Goal: Information Seeking & Learning: Learn about a topic

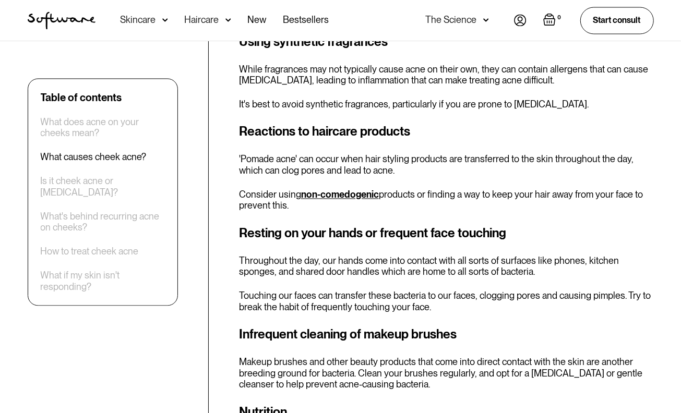
scroll to position [1302, 0]
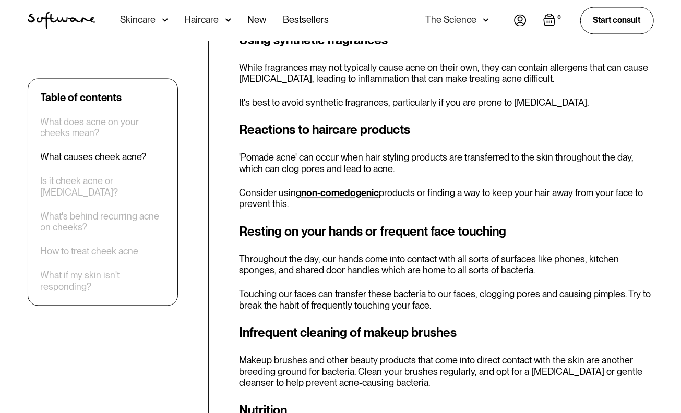
click at [538, 80] on p "While fragrances may not typically cause acne on their own, they can contain al…" at bounding box center [446, 73] width 415 height 22
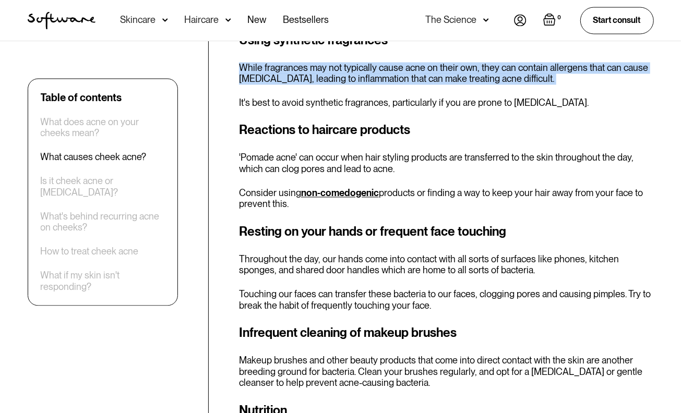
click at [538, 80] on p "While fragrances may not typically cause acne on their own, they can contain al…" at bounding box center [446, 73] width 415 height 22
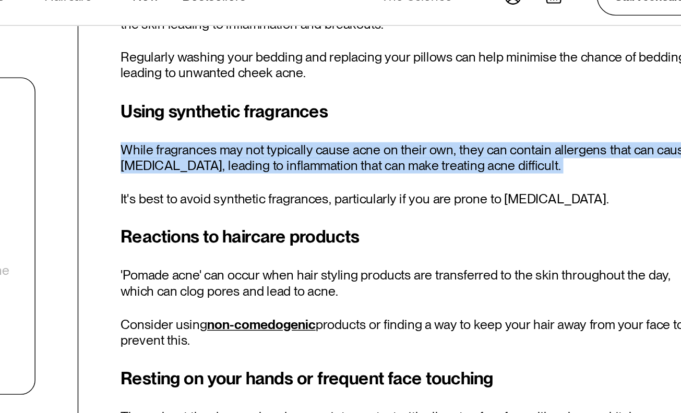
scroll to position [1240, 0]
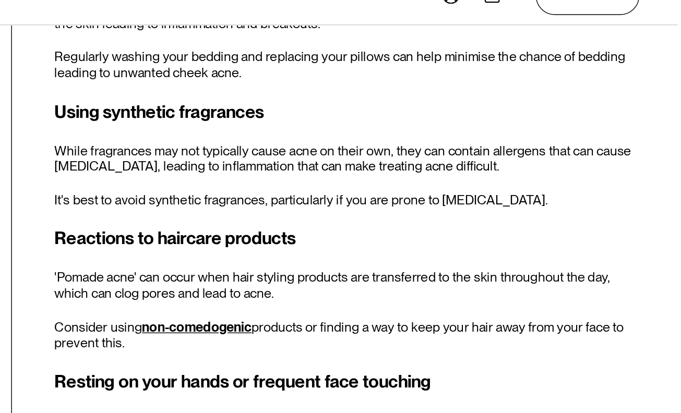
click at [489, 170] on p "It's best to avoid synthetic fragrances, particularly if you are prone to [MEDI…" at bounding box center [446, 165] width 415 height 11
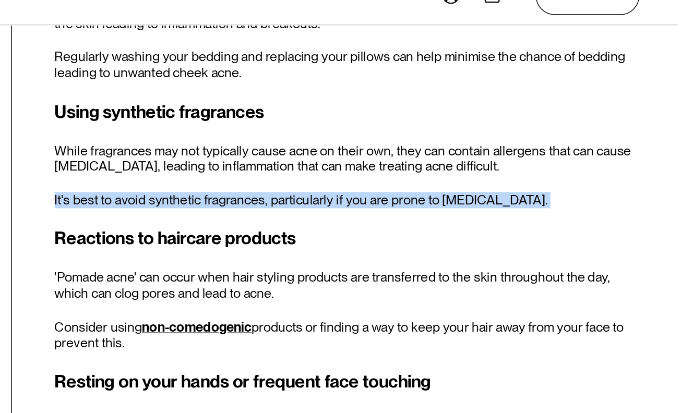
click at [489, 170] on p "It's best to avoid synthetic fragrances, particularly if you are prone to [MEDI…" at bounding box center [446, 165] width 415 height 11
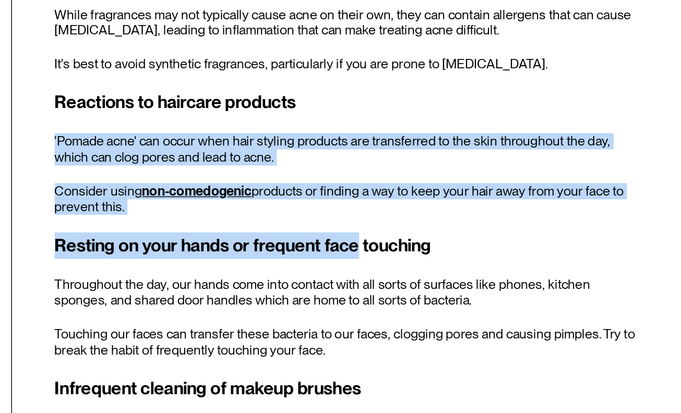
drag, startPoint x: 454, startPoint y: 275, endPoint x: 454, endPoint y: 193, distance: 82.0
click at [454, 193] on div "What causes cheek acne? Dealing with stubborn acne can be frustrating, especial…" at bounding box center [446, 232] width 415 height 871
click at [454, 193] on h3 "Reactions to haircare products" at bounding box center [446, 192] width 415 height 19
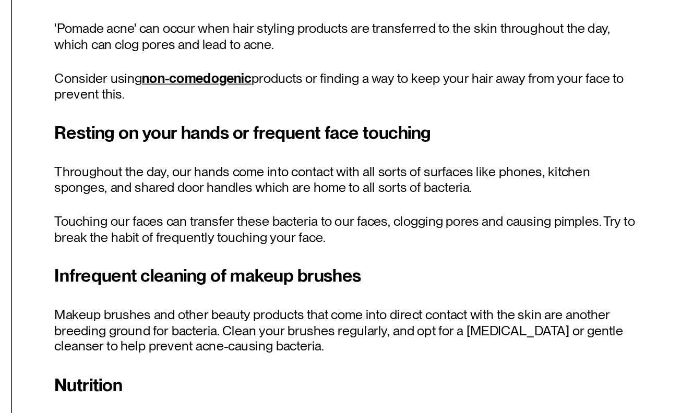
scroll to position [1321, 0]
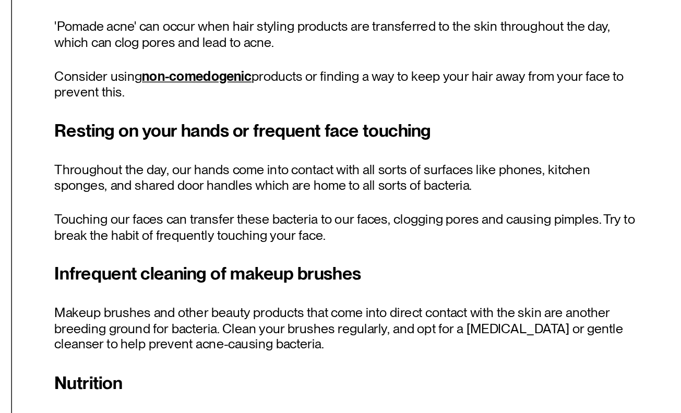
click at [460, 240] on p "Throughout the day, our hands come into contact with all sorts of surfaces like…" at bounding box center [446, 246] width 415 height 22
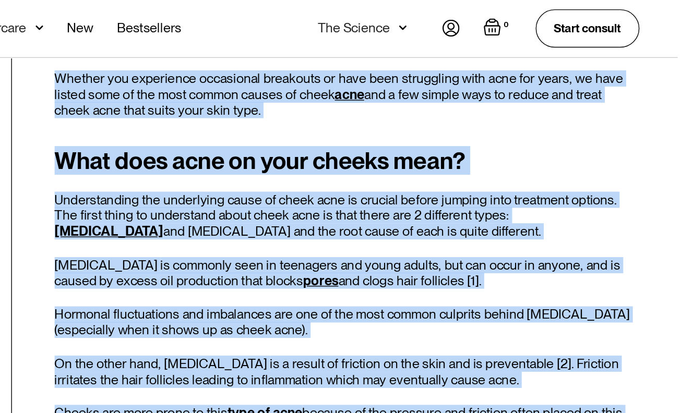
scroll to position [163, 0]
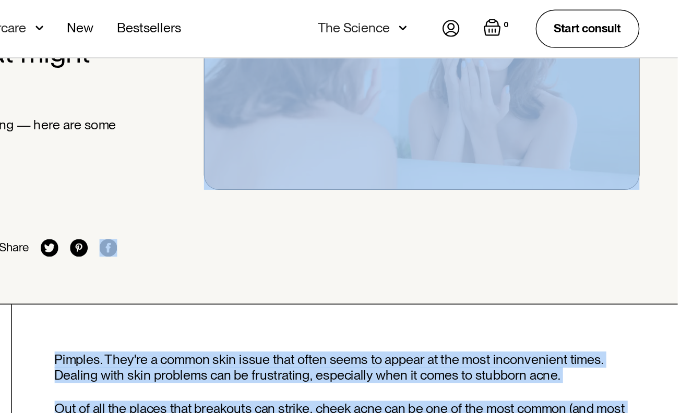
drag, startPoint x: 460, startPoint y: 240, endPoint x: 590, endPoint y: -32, distance: 301.5
click at [590, 0] on html "Acne Ageing Pigmentation Everyday care Hair Loss Learn Skincare Custom Formulas…" at bounding box center [340, 43] width 681 height 413
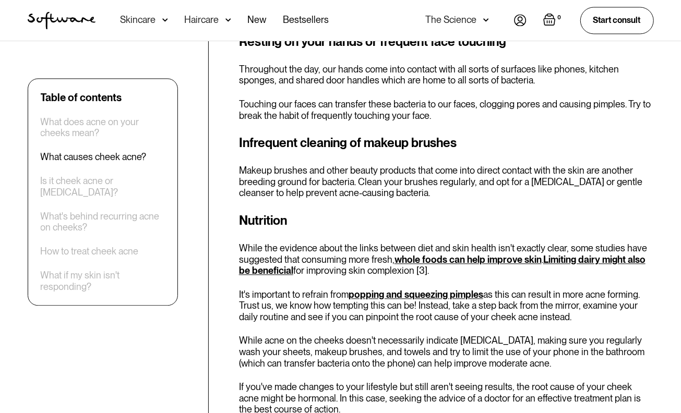
drag, startPoint x: 517, startPoint y: 161, endPoint x: 446, endPoint y: 228, distance: 96.8
click at [446, 228] on h3 "Nutrition" at bounding box center [446, 220] width 415 height 19
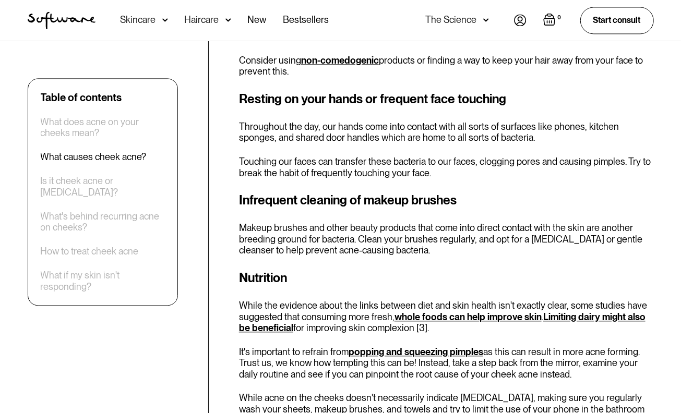
scroll to position [1435, 0]
click at [434, 178] on p "Touching our faces can transfer these bacteria to our faces, clogging pores and…" at bounding box center [446, 168] width 415 height 22
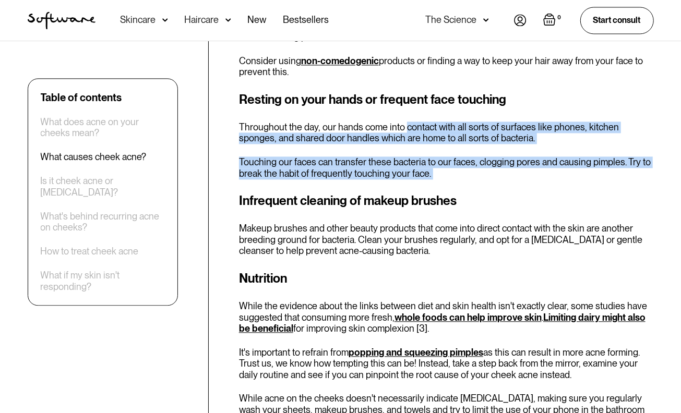
drag, startPoint x: 434, startPoint y: 178, endPoint x: 430, endPoint y: 115, distance: 63.3
click at [430, 115] on div "Resting on your hands or frequent face touching Throughout the day, our hands c…" at bounding box center [446, 134] width 415 height 89
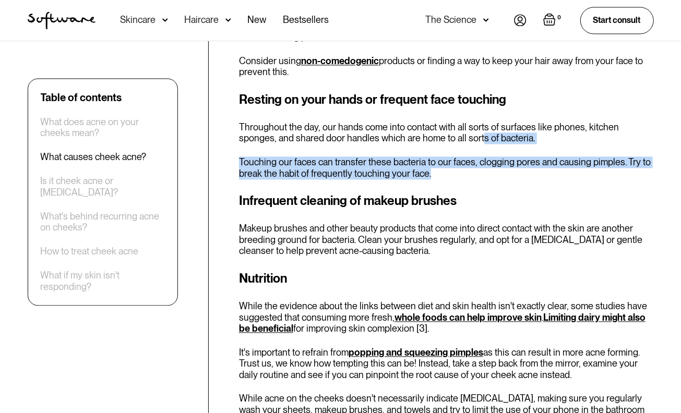
drag, startPoint x: 446, startPoint y: 173, endPoint x: 442, endPoint y: 138, distance: 35.2
click at [442, 138] on div "Resting on your hands or frequent face touching Throughout the day, our hands c…" at bounding box center [446, 134] width 415 height 89
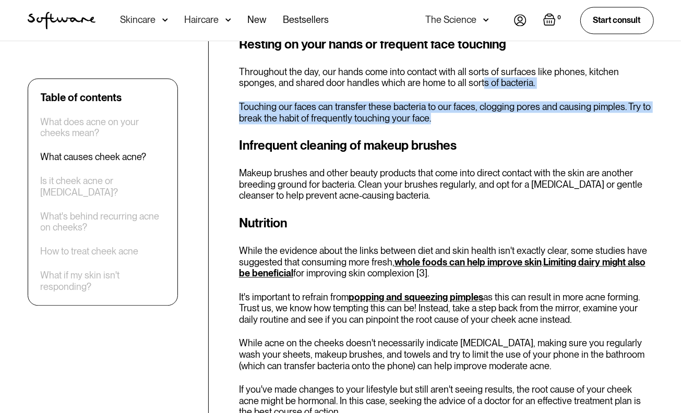
scroll to position [1493, 0]
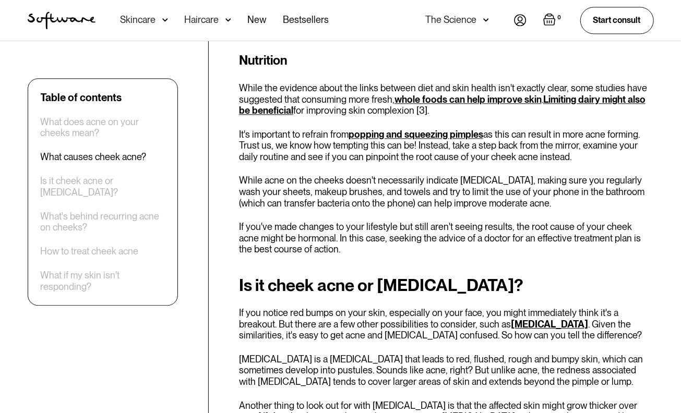
scroll to position [1653, 0]
click at [327, 90] on p "While the evidence about the links between diet and skin health isn't exactly c…" at bounding box center [446, 99] width 415 height 34
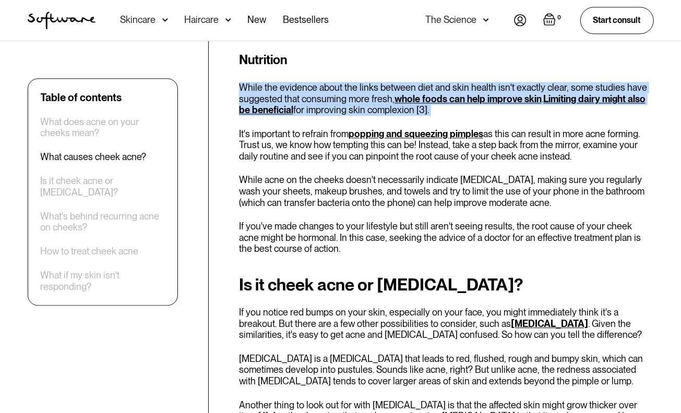
click at [327, 90] on p "While the evidence about the links between diet and skin health isn't exactly c…" at bounding box center [446, 99] width 415 height 34
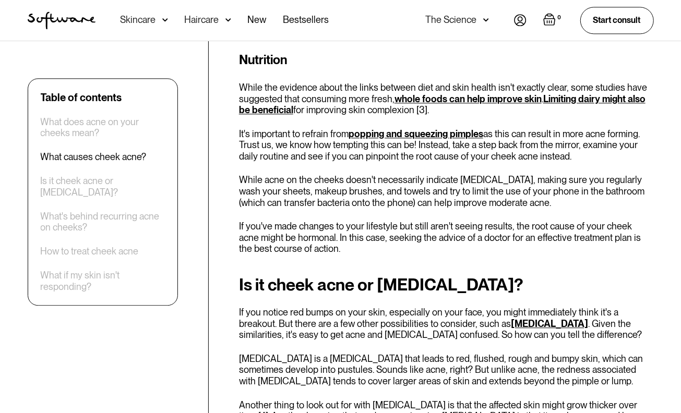
click at [307, 163] on div "Nutrition While the evidence about the links between diet and skin health isn't…" at bounding box center [446, 153] width 415 height 204
click at [297, 141] on p "It's important to refrain from popping and squeezing pimples as this can result…" at bounding box center [446, 145] width 415 height 34
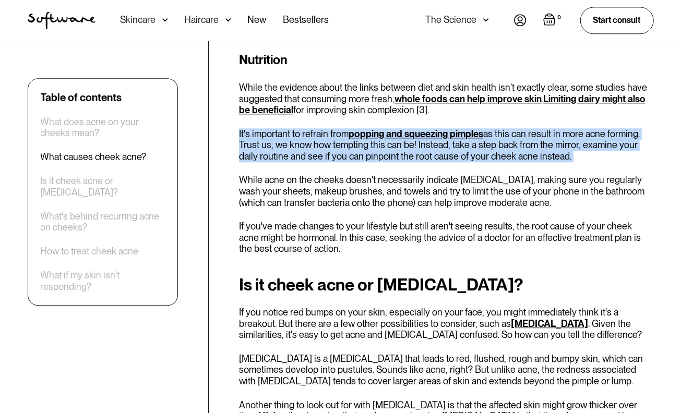
click at [297, 141] on p "It's important to refrain from popping and squeezing pimples as this can result…" at bounding box center [446, 145] width 415 height 34
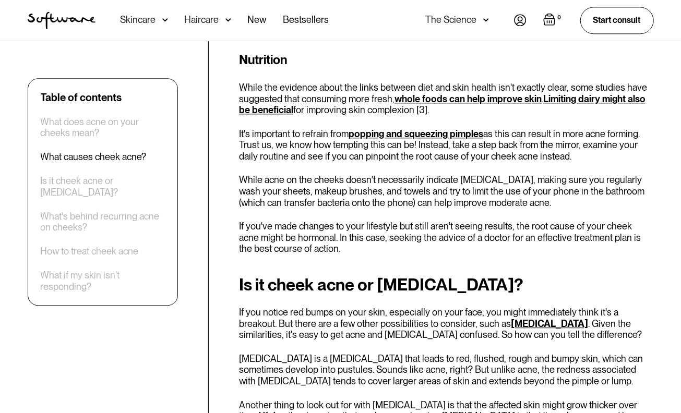
click at [313, 188] on p "While acne on the cheeks doesn't necessarily indicate [MEDICAL_DATA], making su…" at bounding box center [446, 191] width 415 height 34
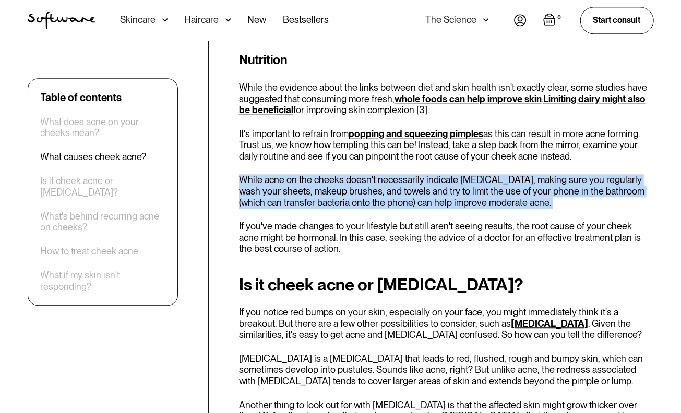
click at [313, 188] on p "While acne on the cheeks doesn't necessarily indicate [MEDICAL_DATA], making su…" at bounding box center [446, 191] width 415 height 34
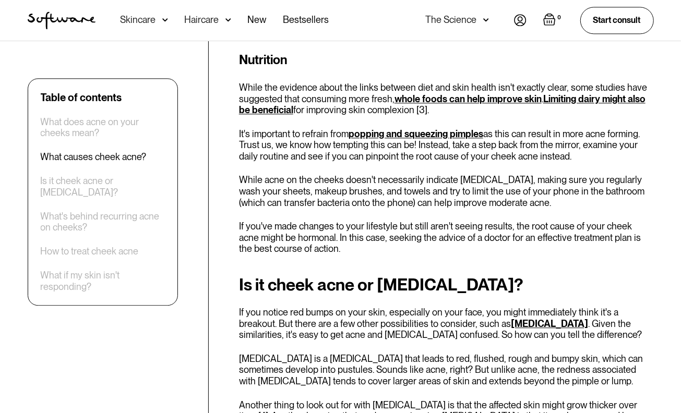
click at [309, 158] on p "It's important to refrain from popping and squeezing pimples as this can result…" at bounding box center [446, 145] width 415 height 34
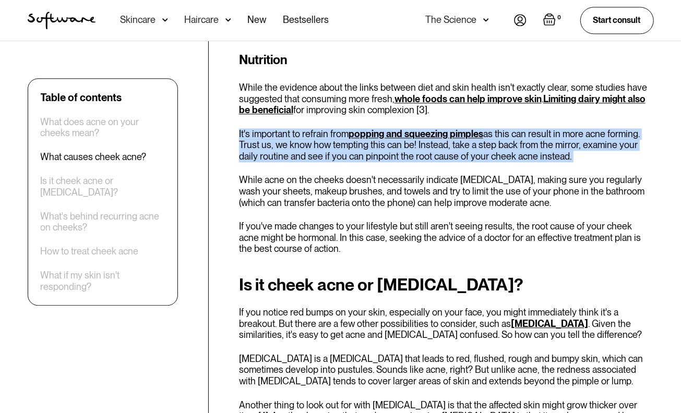
click at [309, 158] on p "It's important to refrain from popping and squeezing pimples as this can result…" at bounding box center [446, 145] width 415 height 34
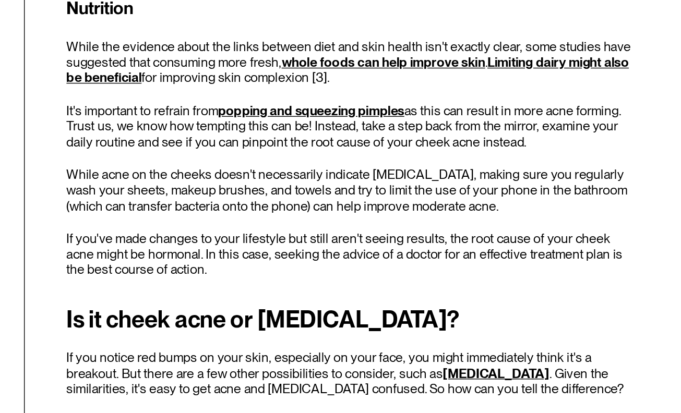
click at [349, 192] on p "While acne on the cheeks doesn't necessarily indicate [MEDICAL_DATA], making su…" at bounding box center [446, 191] width 415 height 34
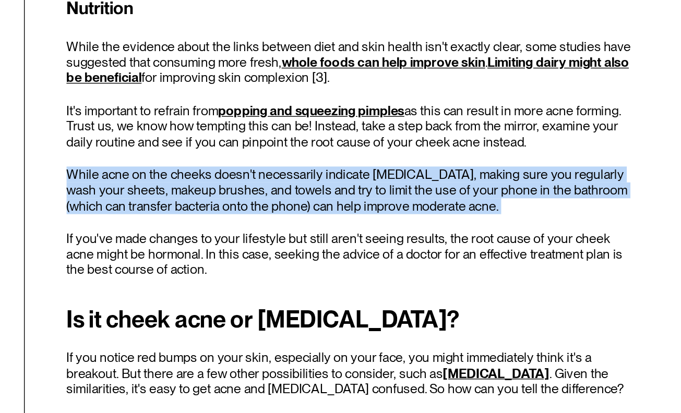
click at [349, 192] on p "While acne on the cheeks doesn't necessarily indicate [MEDICAL_DATA], making su…" at bounding box center [446, 191] width 415 height 34
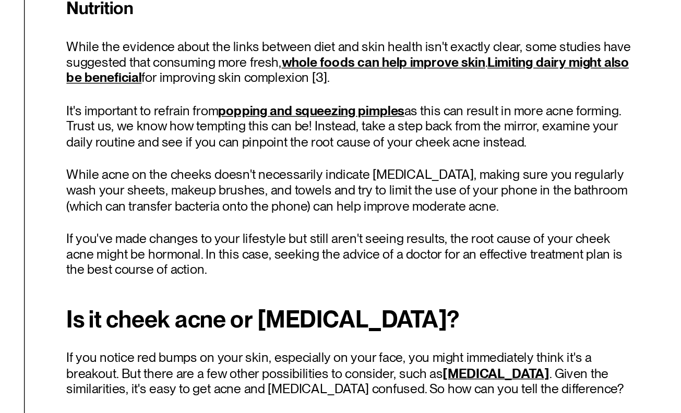
click at [381, 231] on p "If you've made changes to your lifestyle but still aren't seeing results, the r…" at bounding box center [446, 238] width 415 height 34
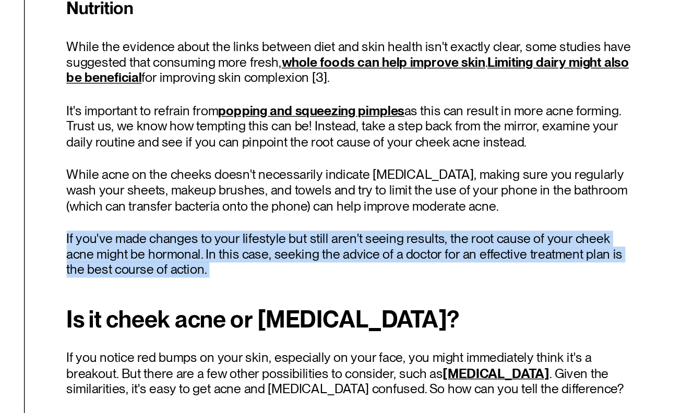
click at [381, 231] on p "If you've made changes to your lifestyle but still aren't seeing results, the r…" at bounding box center [446, 238] width 415 height 34
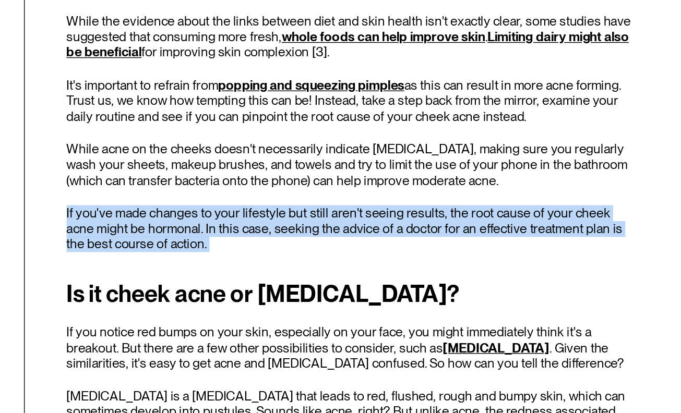
click at [381, 210] on div "Nutrition While the evidence about the links between diet and skin health isn't…" at bounding box center [446, 153] width 415 height 204
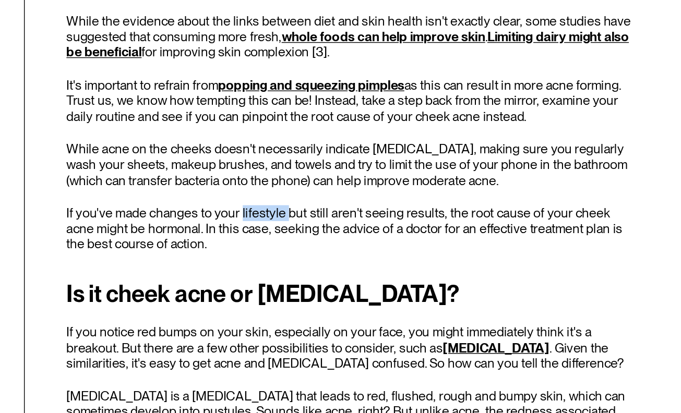
click at [381, 210] on div "Nutrition While the evidence about the links between diet and skin health isn't…" at bounding box center [446, 153] width 415 height 204
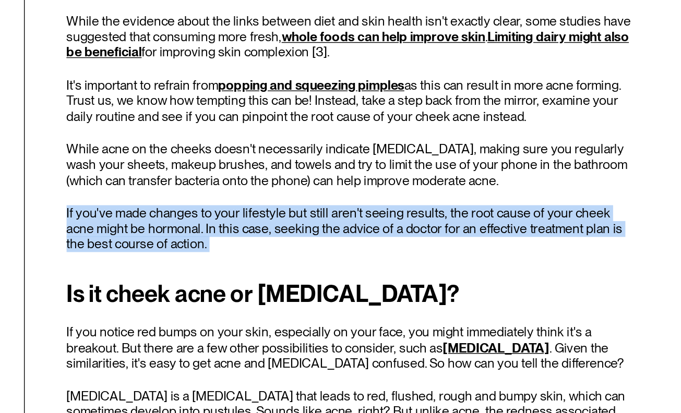
click at [381, 210] on div "Nutrition While the evidence about the links between diet and skin health isn't…" at bounding box center [446, 153] width 415 height 204
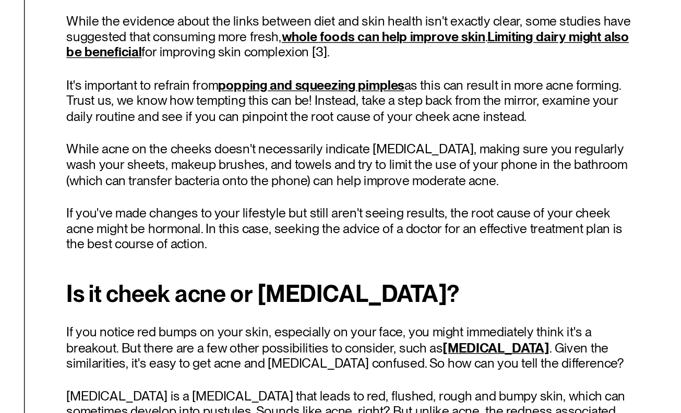
click at [372, 191] on p "While acne on the cheeks doesn't necessarily indicate [MEDICAL_DATA], making su…" at bounding box center [446, 191] width 415 height 34
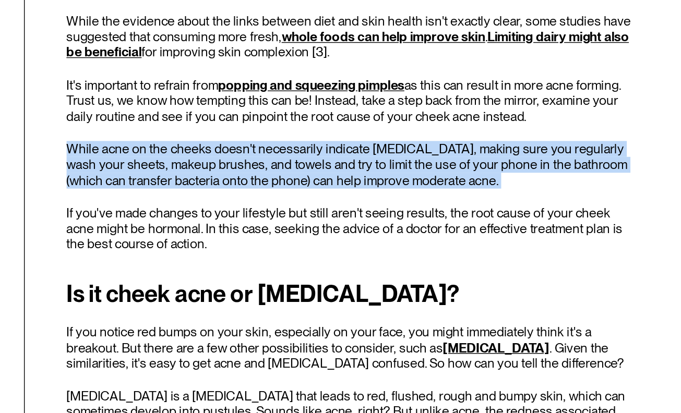
click at [372, 191] on p "While acne on the cheeks doesn't necessarily indicate [MEDICAL_DATA], making su…" at bounding box center [446, 191] width 415 height 34
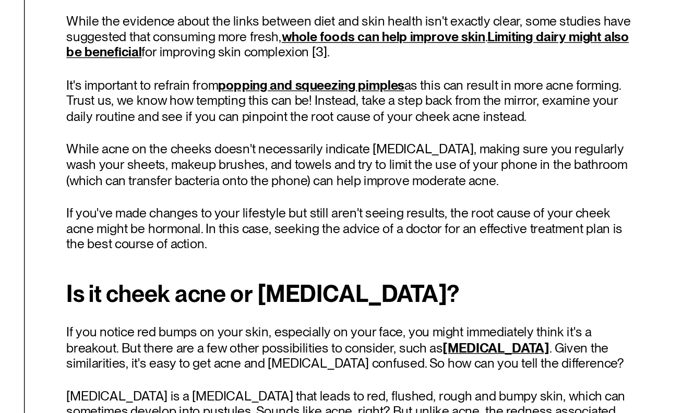
click at [392, 226] on p "If you've made changes to your lifestyle but still aren't seeing results, the r…" at bounding box center [446, 238] width 415 height 34
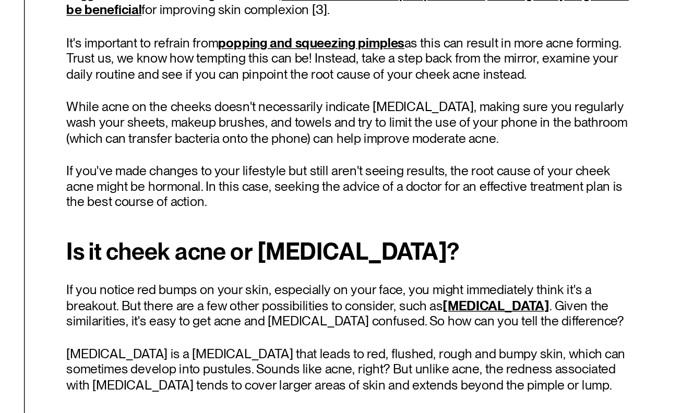
click at [392, 256] on div "Pimples. They're a common skin issue that often seems to appear at the most inc…" at bounding box center [446, 116] width 415 height 2713
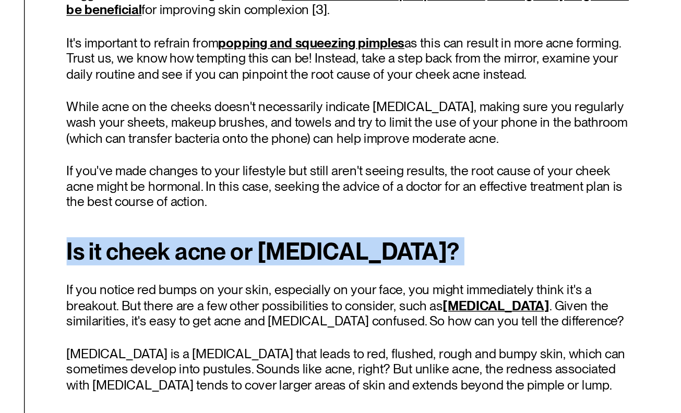
click at [392, 256] on div "Pimples. They're a common skin issue that often seems to appear at the most inc…" at bounding box center [446, 116] width 415 height 2713
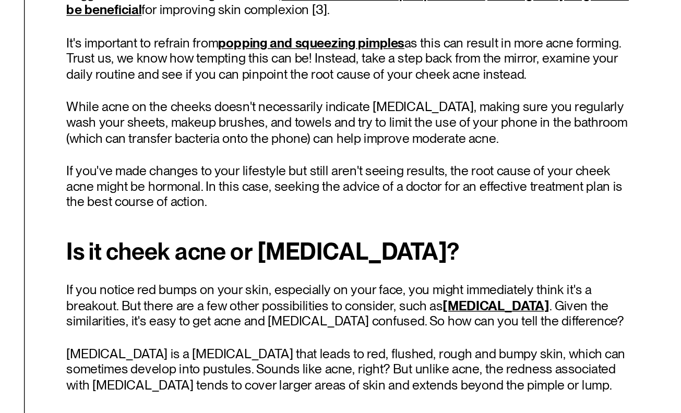
click at [377, 236] on p "If you've made changes to your lifestyle but still aren't seeing results, the r…" at bounding box center [446, 238] width 415 height 34
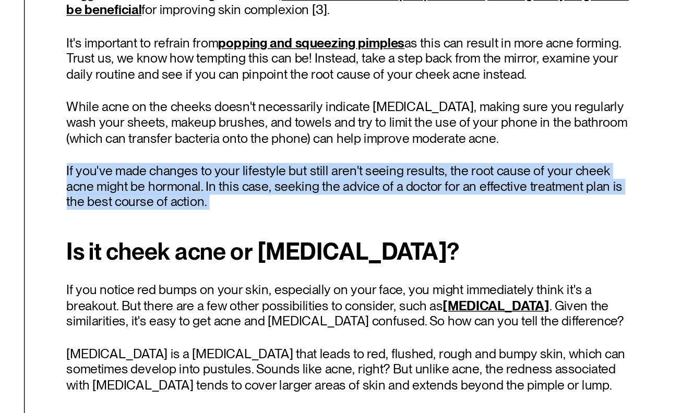
click at [377, 236] on p "If you've made changes to your lifestyle but still aren't seeing results, the r…" at bounding box center [446, 238] width 415 height 34
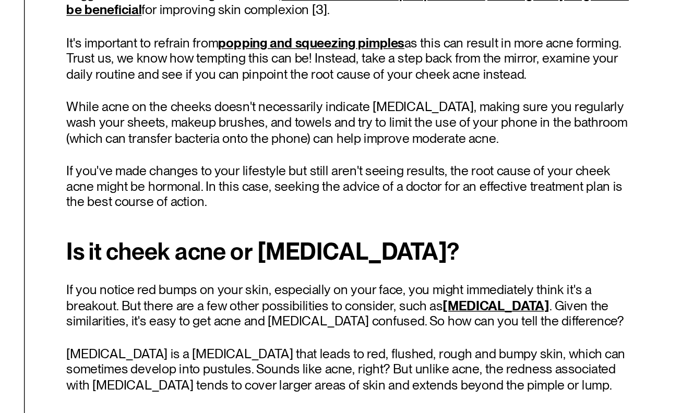
click at [365, 208] on p "While acne on the cheeks doesn't necessarily indicate [MEDICAL_DATA], making su…" at bounding box center [446, 191] width 415 height 34
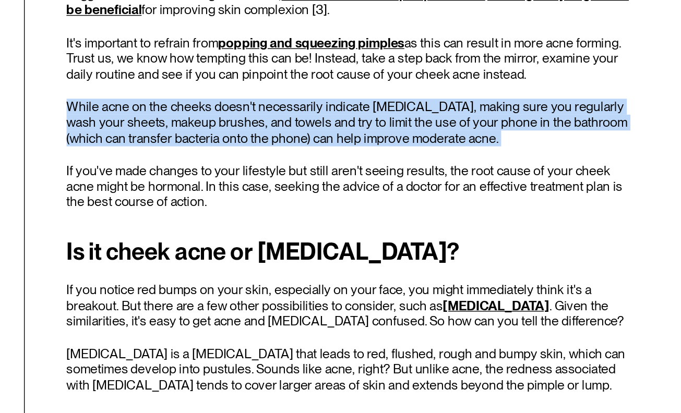
click at [365, 208] on p "While acne on the cheeks doesn't necessarily indicate [MEDICAL_DATA], making su…" at bounding box center [446, 191] width 415 height 34
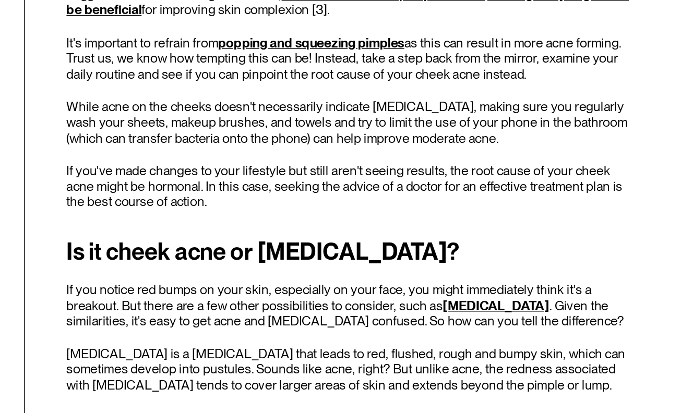
click at [387, 248] on p "If you've made changes to your lifestyle but still aren't seeing results, the r…" at bounding box center [446, 238] width 415 height 34
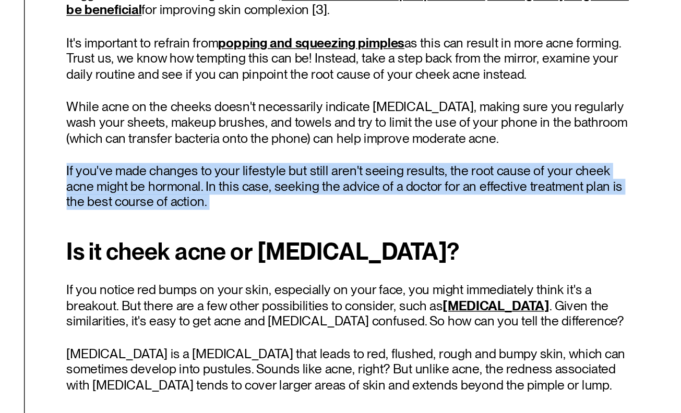
click at [387, 248] on p "If you've made changes to your lifestyle but still aren't seeing results, the r…" at bounding box center [446, 238] width 415 height 34
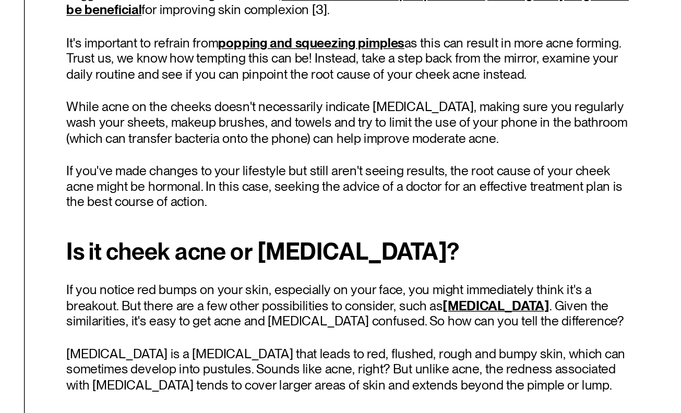
click at [387, 248] on p "If you've made changes to your lifestyle but still aren't seeing results, the r…" at bounding box center [446, 238] width 415 height 34
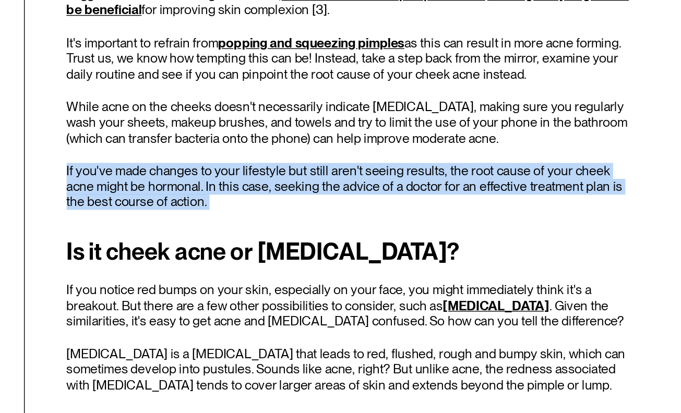
click at [387, 248] on p "If you've made changes to your lifestyle but still aren't seeing results, the r…" at bounding box center [446, 238] width 415 height 34
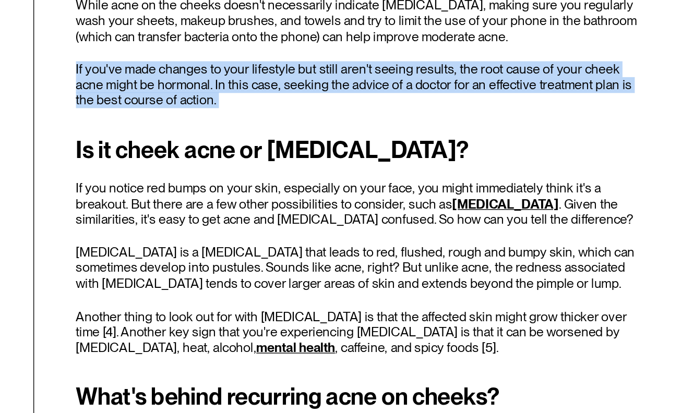
scroll to position [1716, 0]
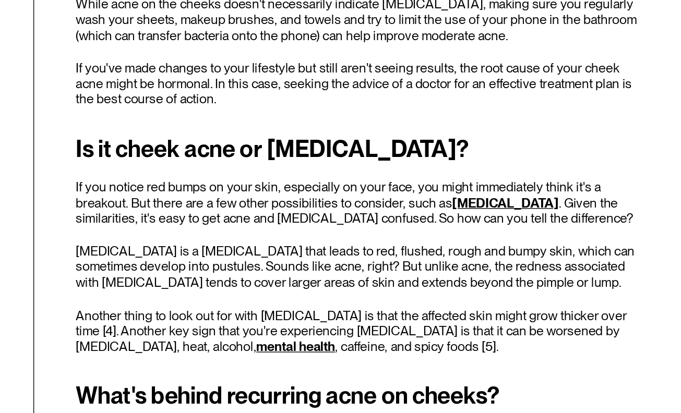
click at [381, 271] on p "If you notice red bumps on your skin, especially on your face, you might immedi…" at bounding box center [446, 261] width 415 height 34
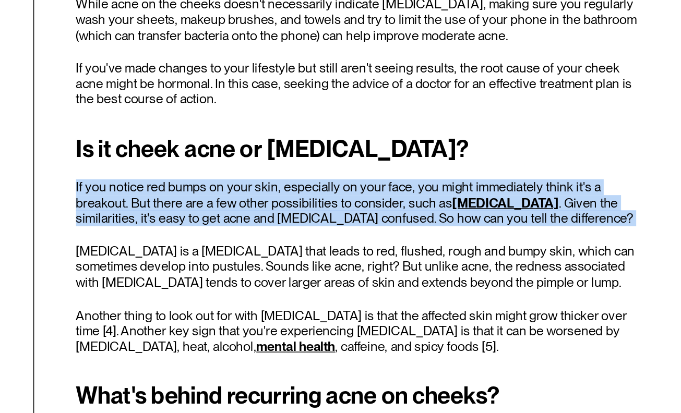
click at [381, 271] on p "If you notice red bumps on your skin, especially on your face, you might immedi…" at bounding box center [446, 261] width 415 height 34
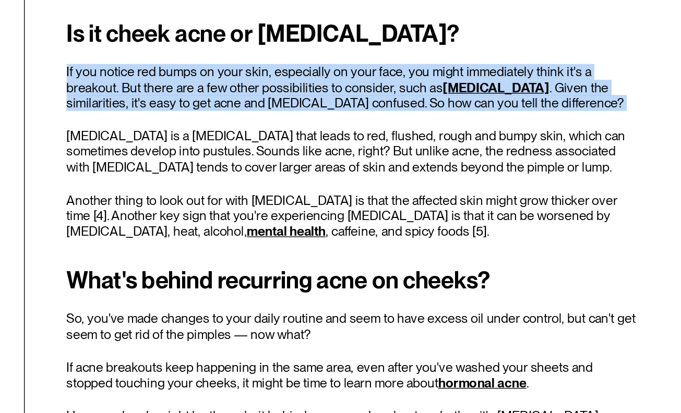
scroll to position [1800, 0]
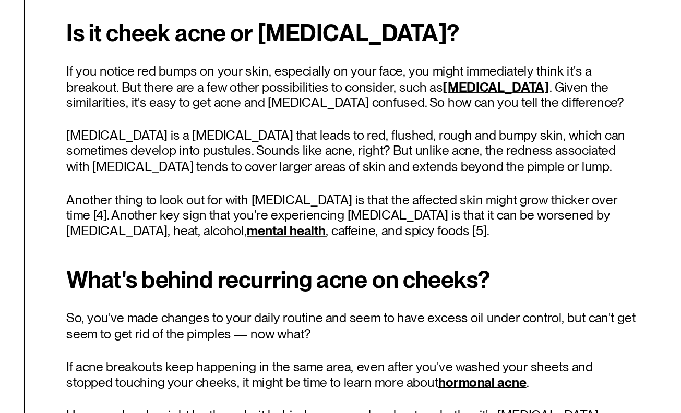
click at [367, 239] on p "[MEDICAL_DATA] is a [MEDICAL_DATA] that leads to red, flushed, rough and bumpy …" at bounding box center [446, 224] width 415 height 34
click at [445, 212] on p "[MEDICAL_DATA] is a [MEDICAL_DATA] that leads to red, flushed, rough and bumpy …" at bounding box center [446, 224] width 415 height 34
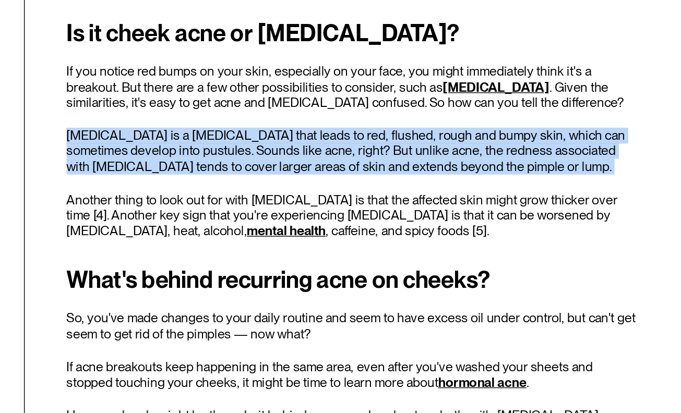
click at [445, 212] on p "[MEDICAL_DATA] is a [MEDICAL_DATA] that leads to red, flushed, rough and bumpy …" at bounding box center [446, 224] width 415 height 34
click at [459, 230] on p "[MEDICAL_DATA] is a [MEDICAL_DATA] that leads to red, flushed, rough and bumpy …" at bounding box center [446, 224] width 415 height 34
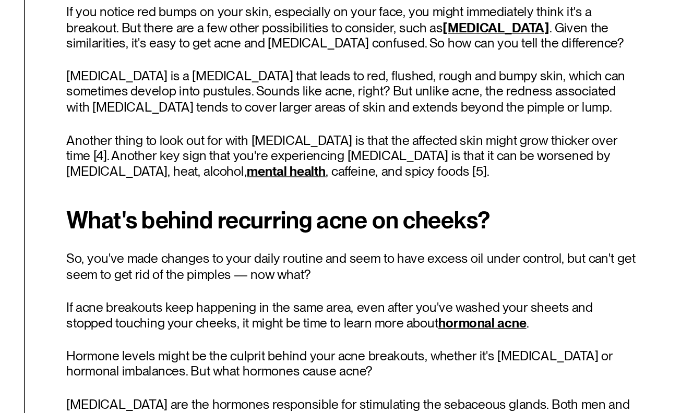
scroll to position [1852, 0]
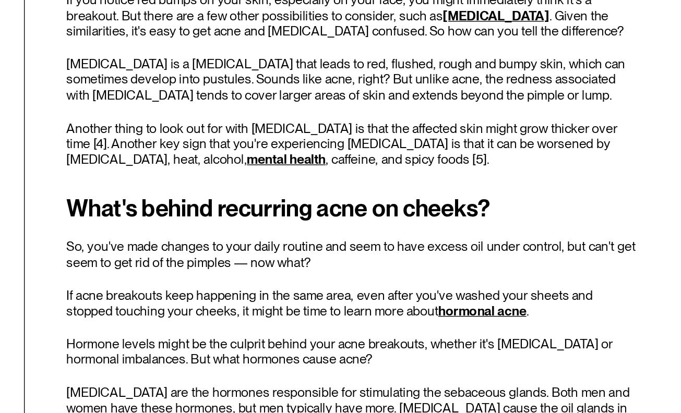
click at [458, 209] on p "Another thing to look out for with [MEDICAL_DATA] is that the affected skin mig…" at bounding box center [446, 219] width 415 height 34
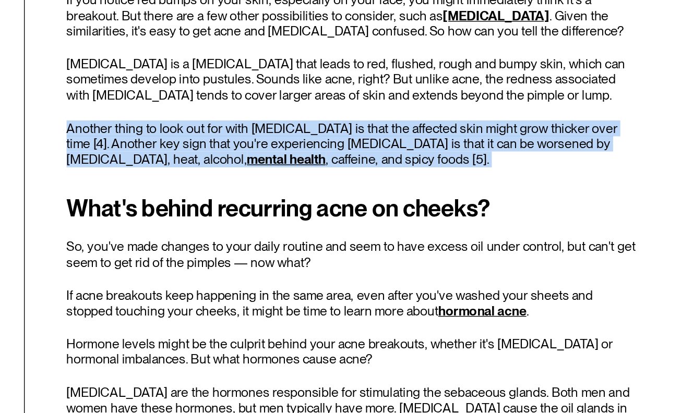
click at [458, 209] on p "Another thing to look out for with [MEDICAL_DATA] is that the affected skin mig…" at bounding box center [446, 219] width 415 height 34
click at [474, 224] on p "Another thing to look out for with [MEDICAL_DATA] is that the affected skin mig…" at bounding box center [446, 219] width 415 height 34
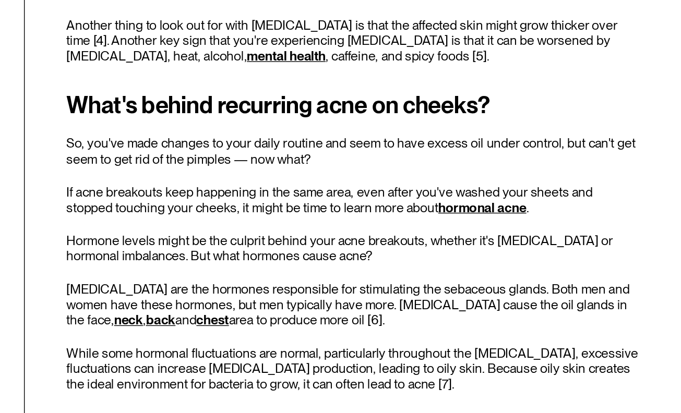
scroll to position [1931, 0]
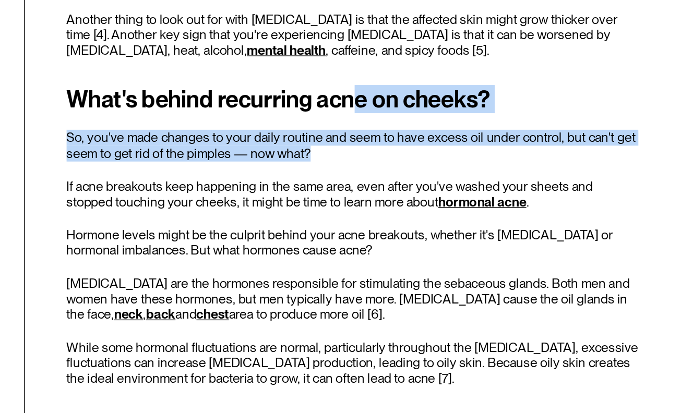
drag, startPoint x: 444, startPoint y: 226, endPoint x: 449, endPoint y: 185, distance: 40.5
click at [449, 185] on div "What's behind recurring acne on cheeks? So, you've made changes to your daily r…" at bounding box center [446, 285] width 415 height 217
click at [449, 185] on h2 "What's behind recurring acne on cheeks?" at bounding box center [446, 186] width 415 height 19
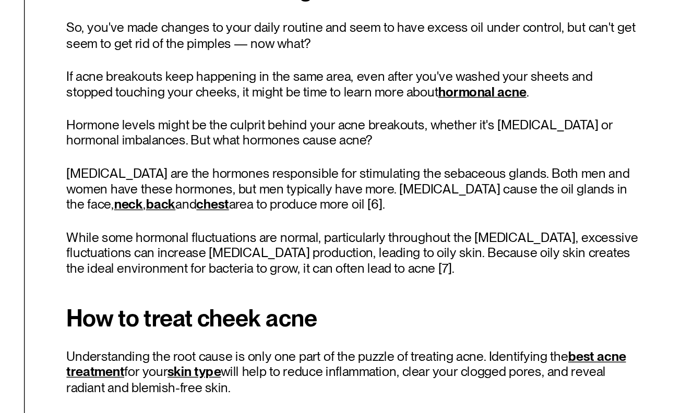
scroll to position [2011, 0]
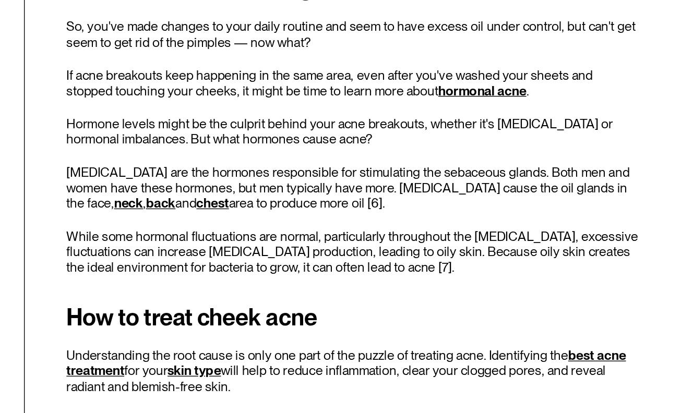
click at [423, 184] on p "If acne breakouts keep happening in the same area, even after you've washed you…" at bounding box center [446, 174] width 415 height 22
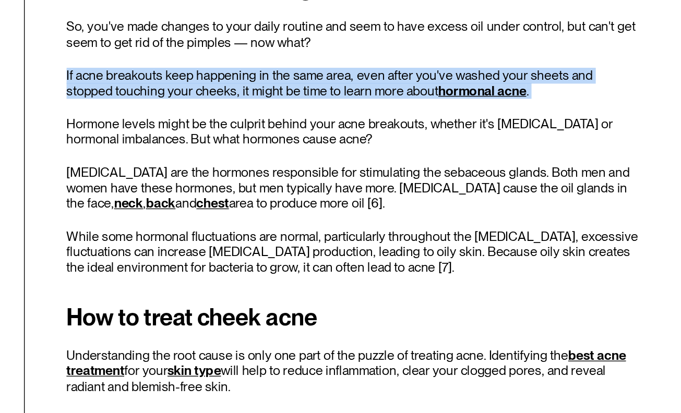
click at [423, 184] on p "If acne breakouts keep happening in the same area, even after you've washed you…" at bounding box center [446, 174] width 415 height 22
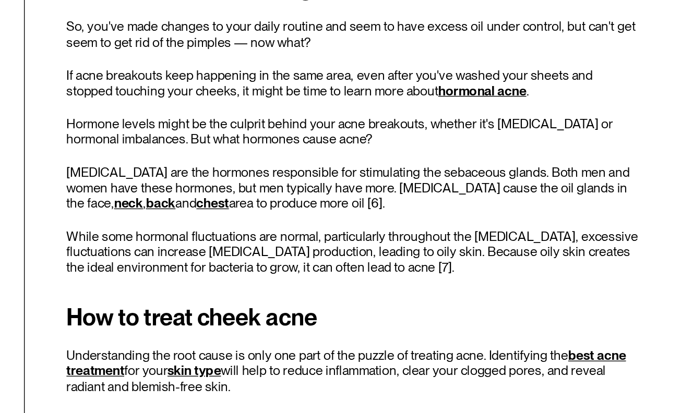
click at [445, 218] on p "Hormone levels might be the culprit behind your acne breakouts, whether it's [M…" at bounding box center [446, 209] width 415 height 22
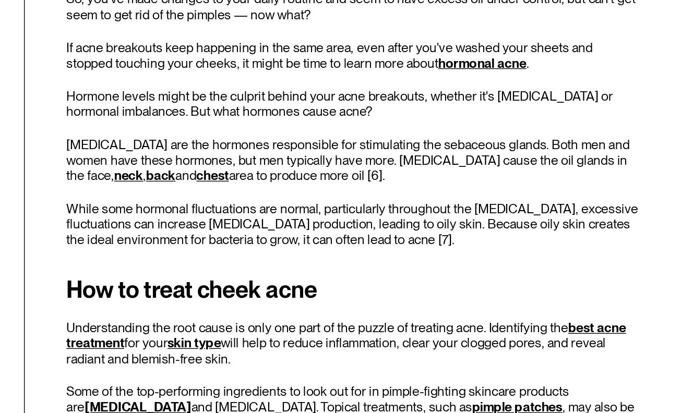
scroll to position [2032, 0]
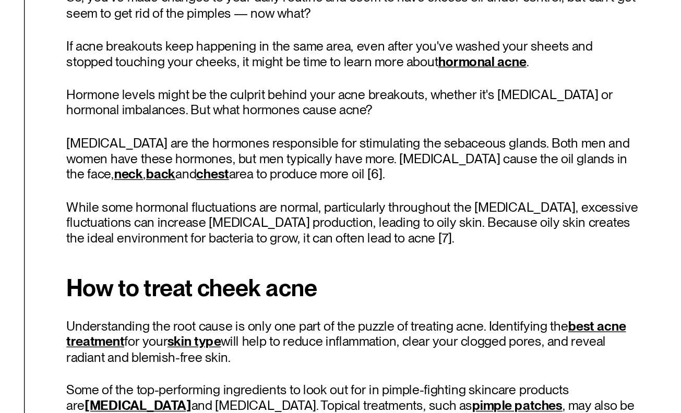
click at [435, 190] on p "Hormone levels might be the culprit behind your acne breakouts, whether it's [M…" at bounding box center [446, 188] width 415 height 22
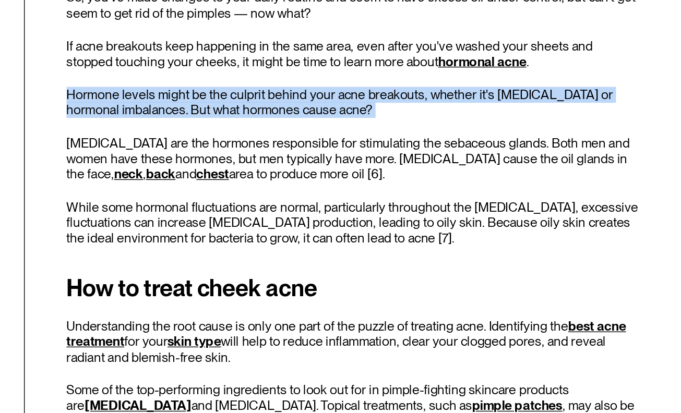
click at [435, 190] on p "Hormone levels might be the culprit behind your acne breakouts, whether it's [M…" at bounding box center [446, 188] width 415 height 22
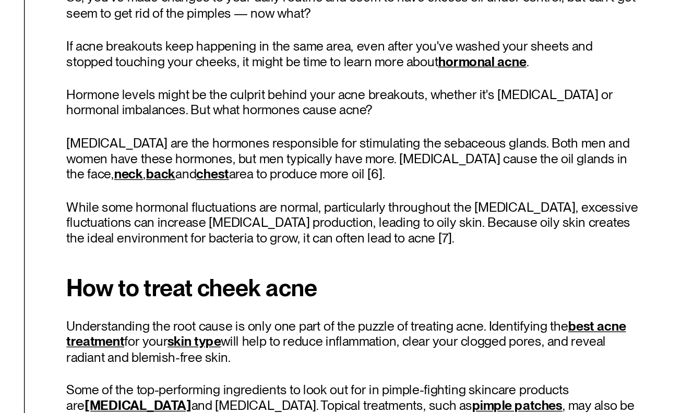
click at [459, 224] on p "[MEDICAL_DATA] are the hormones responsible for stimulating the sebaceous gland…" at bounding box center [446, 229] width 415 height 34
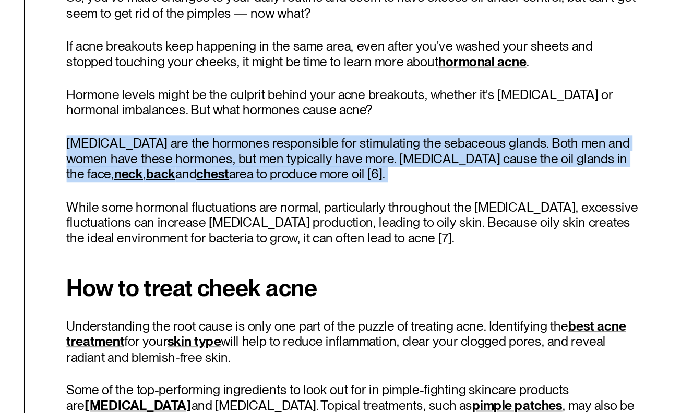
click at [459, 224] on p "[MEDICAL_DATA] are the hormones responsible for stimulating the sebaceous gland…" at bounding box center [446, 229] width 415 height 34
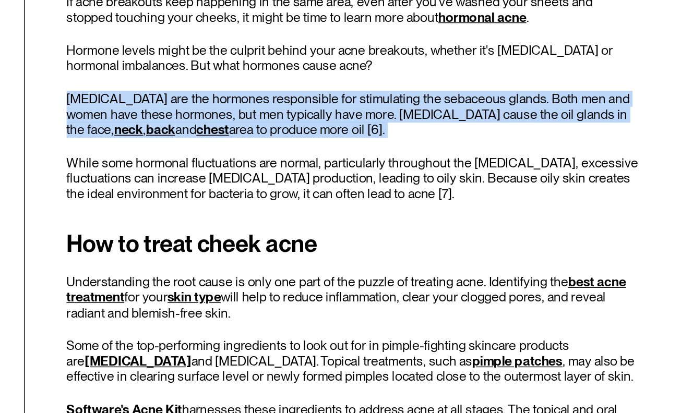
scroll to position [2065, 0]
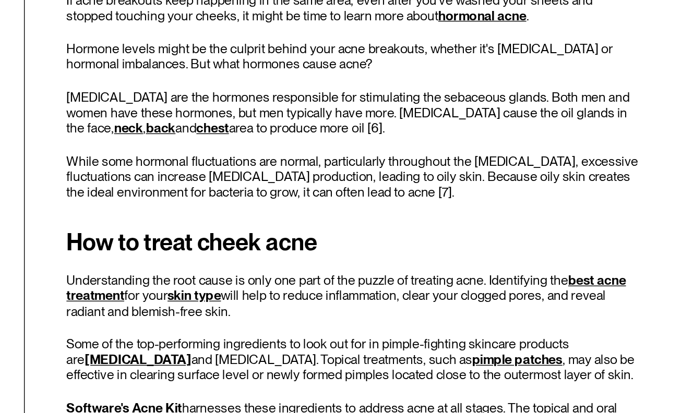
click at [459, 224] on div "What's behind recurring acne on cheeks? So, you've made changes to your daily r…" at bounding box center [446, 150] width 415 height 217
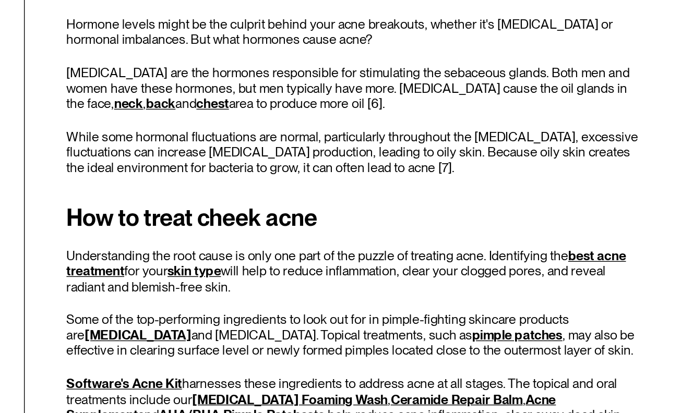
scroll to position [2090, 0]
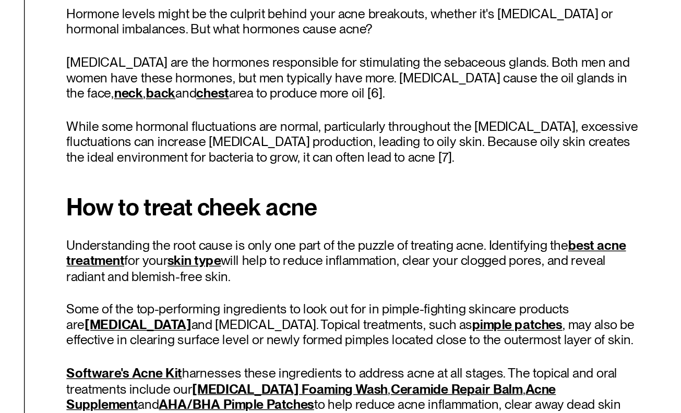
click at [402, 214] on p "While some hormonal fluctuations are normal, particularly throughout the [MEDIC…" at bounding box center [446, 217] width 415 height 34
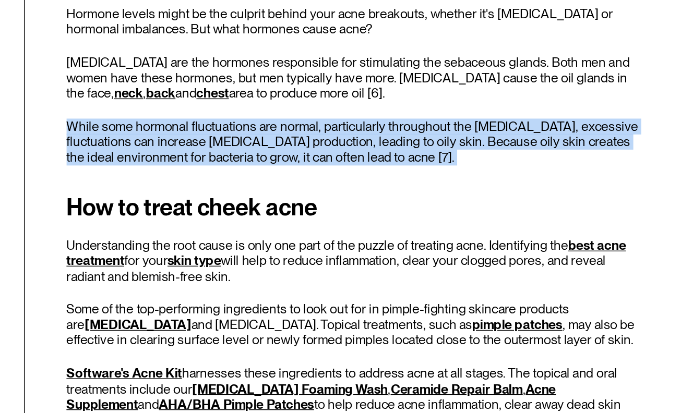
click at [402, 214] on p "While some hormonal fluctuations are normal, particularly throughout the [MEDIC…" at bounding box center [446, 217] width 415 height 34
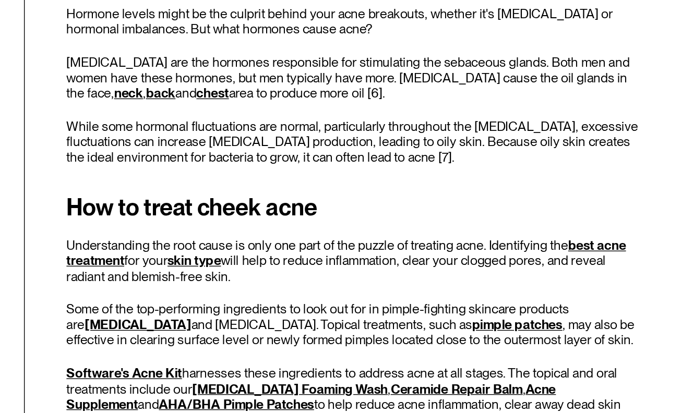
click at [402, 214] on p "While some hormonal fluctuations are normal, particularly throughout the [MEDIC…" at bounding box center [446, 217] width 415 height 34
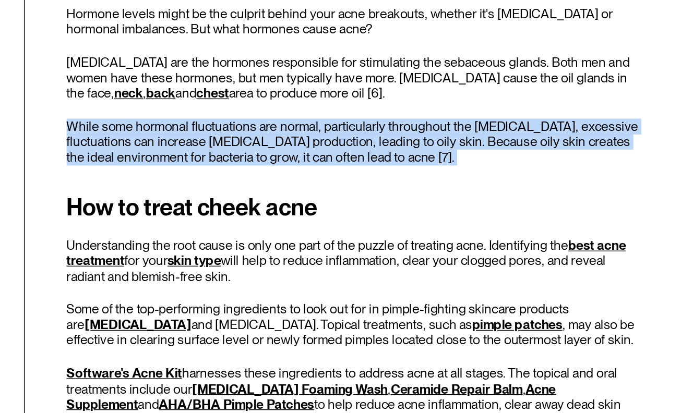
click at [402, 214] on p "While some hormonal fluctuations are normal, particularly throughout the [MEDIC…" at bounding box center [446, 217] width 415 height 34
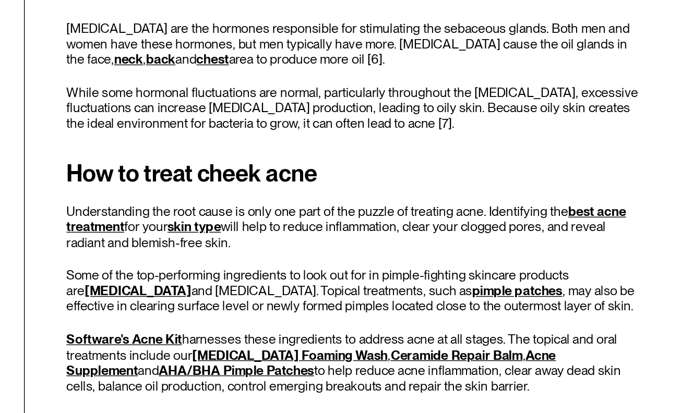
scroll to position [2116, 0]
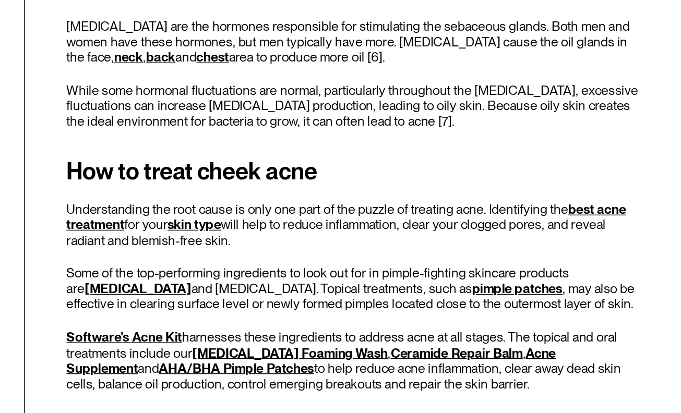
click at [393, 190] on p "While some hormonal fluctuations are normal, particularly throughout the [MEDIC…" at bounding box center [446, 191] width 415 height 34
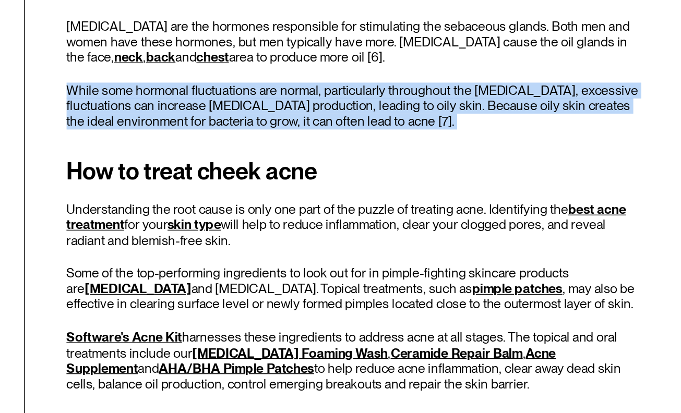
click at [393, 190] on p "While some hormonal fluctuations are normal, particularly throughout the [MEDIC…" at bounding box center [446, 191] width 415 height 34
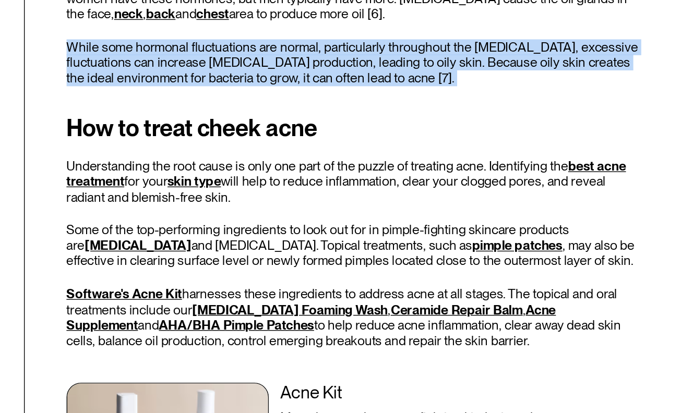
scroll to position [2151, 0]
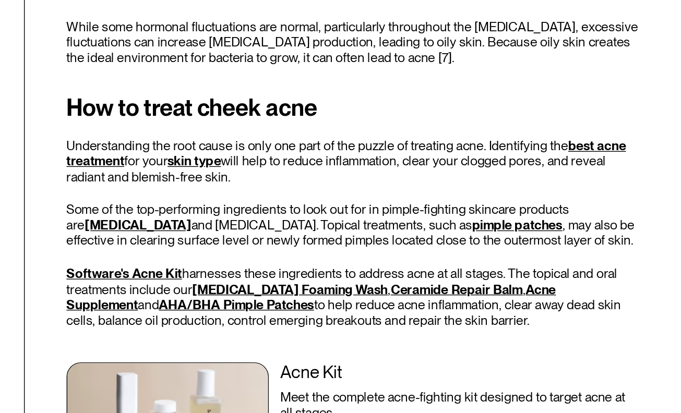
click at [415, 239] on p "Understanding the root cause is only one part of the puzzle of treating acne. I…" at bounding box center [446, 232] width 415 height 34
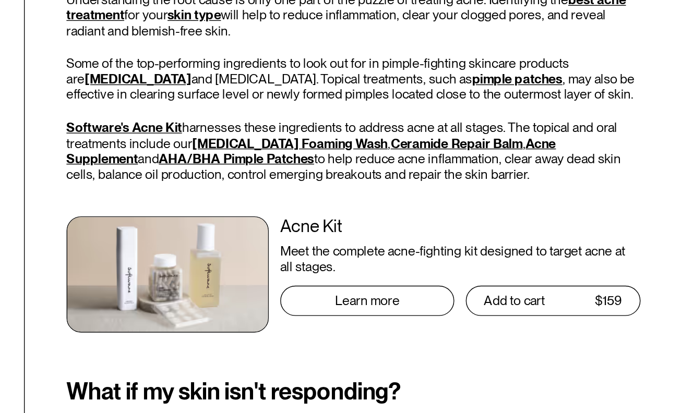
scroll to position [2281, 0]
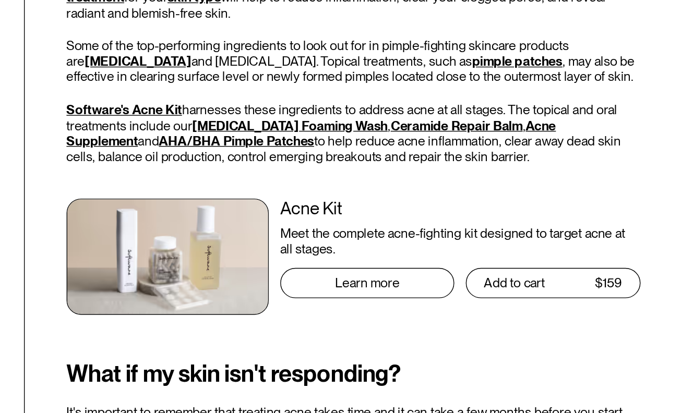
click at [432, 231] on p "Software's Acne Kit harnesses these ingredients to address acne at all stages. …" at bounding box center [446, 210] width 415 height 45
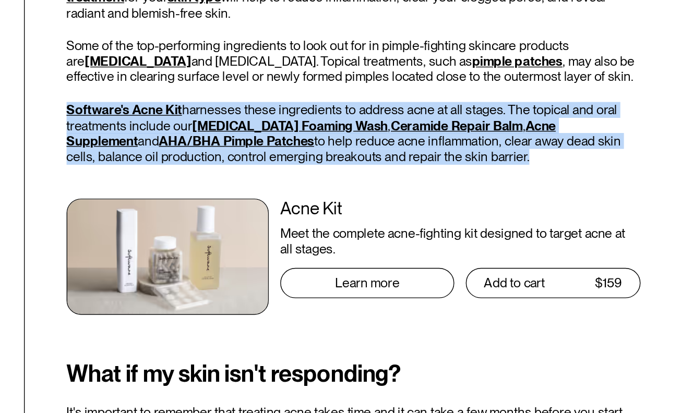
click at [432, 231] on p "Software's Acne Kit harnesses these ingredients to address acne at all stages. …" at bounding box center [446, 210] width 415 height 45
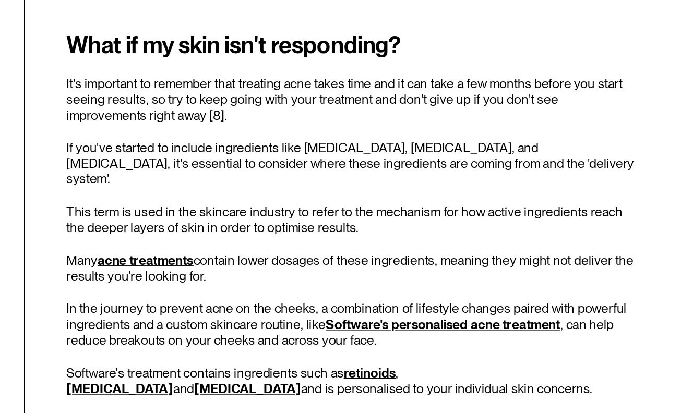
scroll to position [2543, 0]
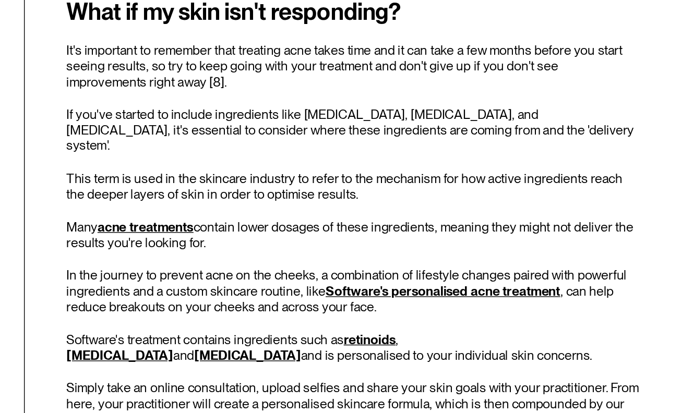
click at [432, 147] on p "It's important to remember that treating acne takes time and it can take a few …" at bounding box center [446, 162] width 415 height 34
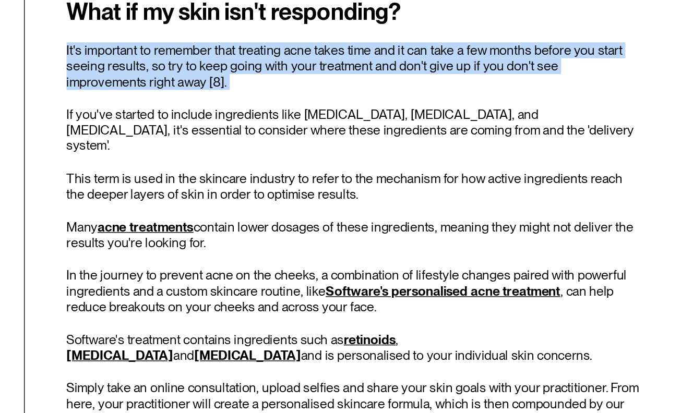
click at [432, 147] on p "It's important to remember that treating acne takes time and it can take a few …" at bounding box center [446, 162] width 415 height 34
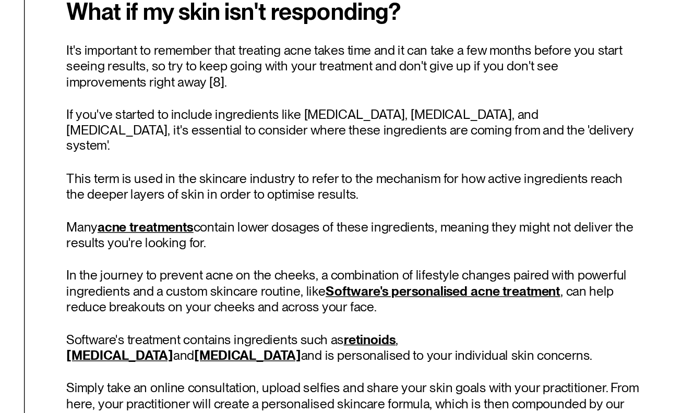
click at [447, 193] on p "If you've started to include ingredients like [MEDICAL_DATA], [MEDICAL_DATA], a…" at bounding box center [446, 209] width 415 height 34
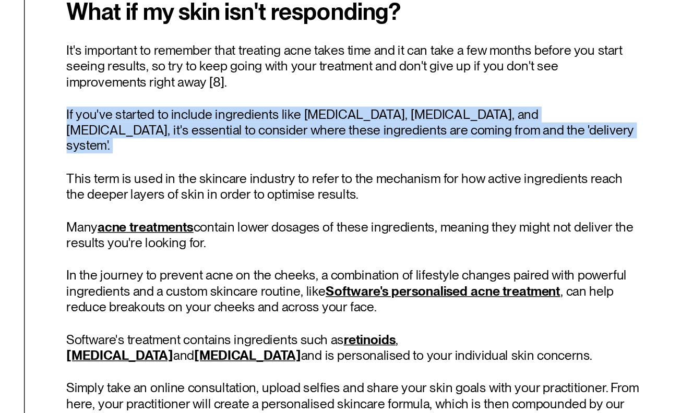
click at [447, 193] on p "If you've started to include ingredients like [MEDICAL_DATA], [MEDICAL_DATA], a…" at bounding box center [446, 209] width 415 height 34
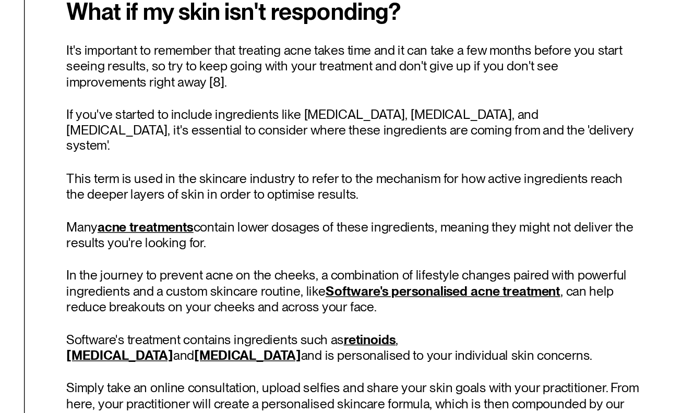
click at [469, 238] on p "This term is used in the skincare industry to refer to the mechanism for how ac…" at bounding box center [446, 249] width 415 height 22
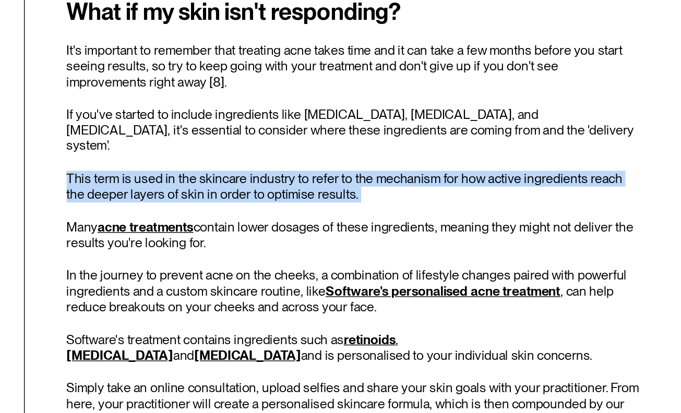
click at [469, 238] on p "This term is used in the skincare industry to refer to the mechanism for how ac…" at bounding box center [446, 249] width 415 height 22
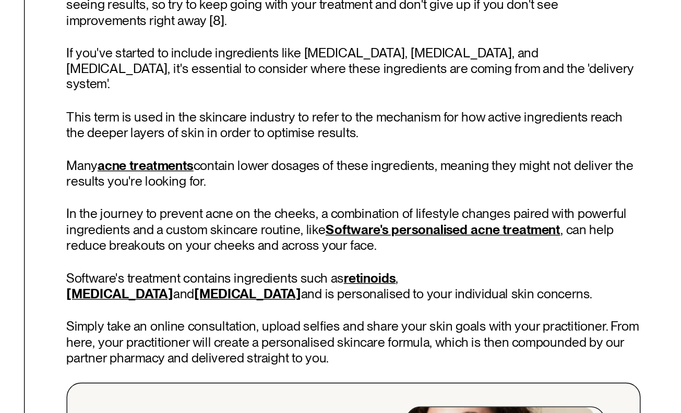
scroll to position [2591, 0]
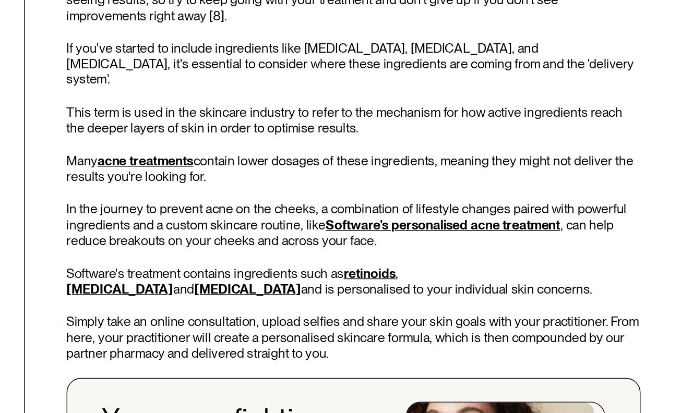
click at [444, 175] on div "What if my skin isn't responding? It's important to remember that treating acne…" at bounding box center [446, 300] width 415 height 468
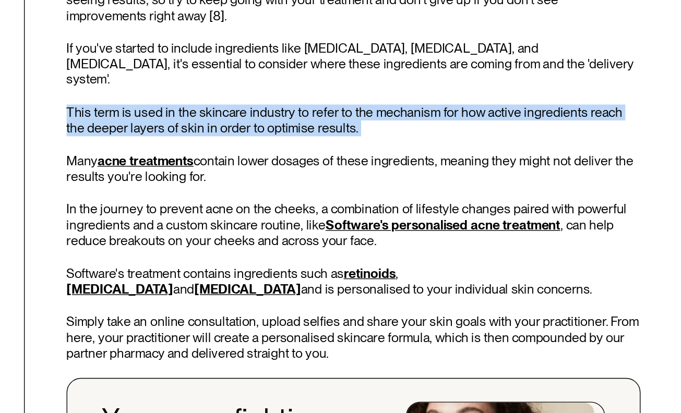
click at [444, 175] on div "What if my skin isn't responding? It's important to remember that treating acne…" at bounding box center [446, 300] width 415 height 468
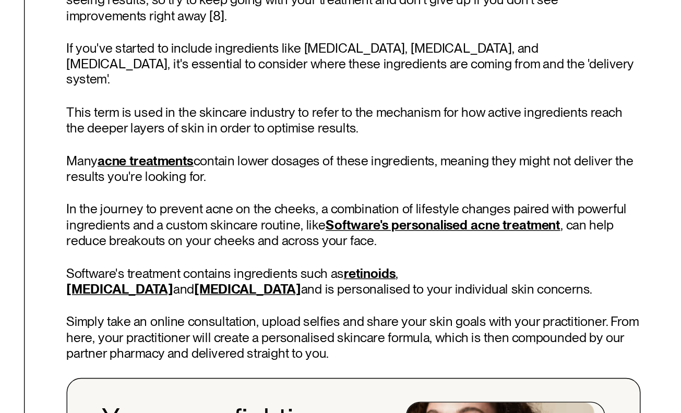
click at [463, 207] on div "What if my skin isn't responding? It's important to remember that treating acne…" at bounding box center [446, 300] width 415 height 468
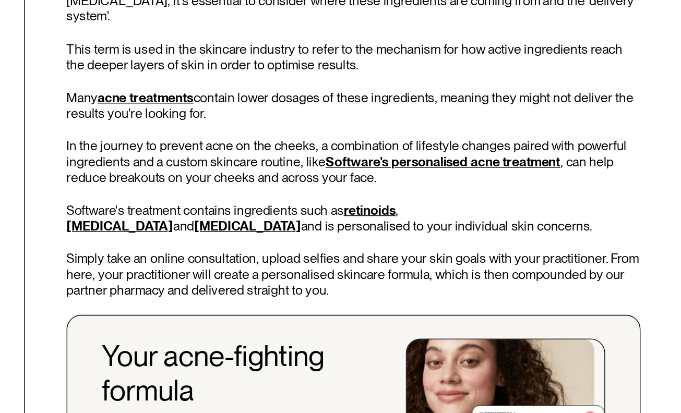
scroll to position [2637, 0]
click at [397, 179] on p "Many acne treatments contain lower dosages of these ingredients, meaning they m…" at bounding box center [446, 190] width 415 height 22
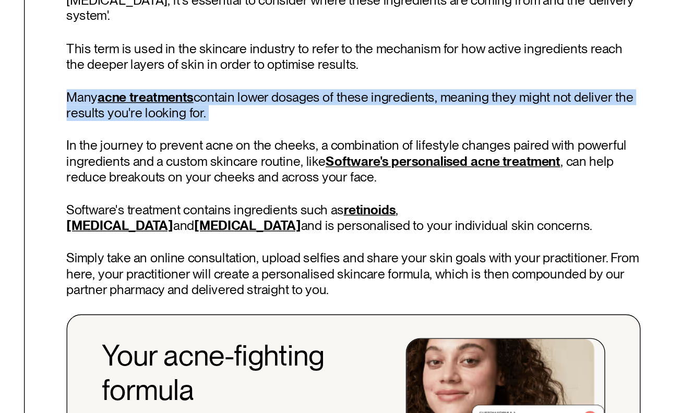
click at [397, 179] on p "Many acne treatments contain lower dosages of these ingredients, meaning they m…" at bounding box center [446, 190] width 415 height 22
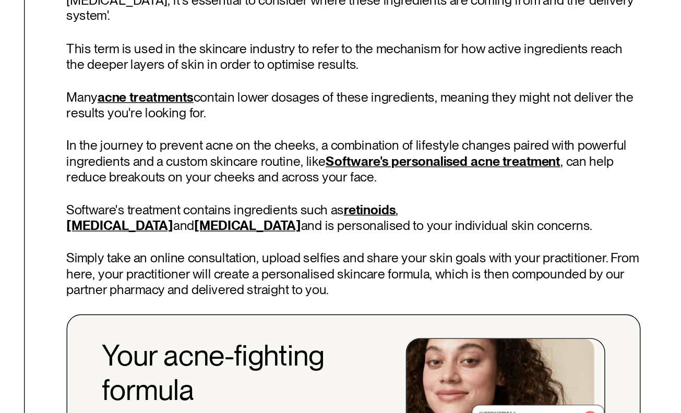
click at [407, 214] on p "In the journey to prevent acne on the cheeks, a combination of lifestyle change…" at bounding box center [446, 231] width 415 height 34
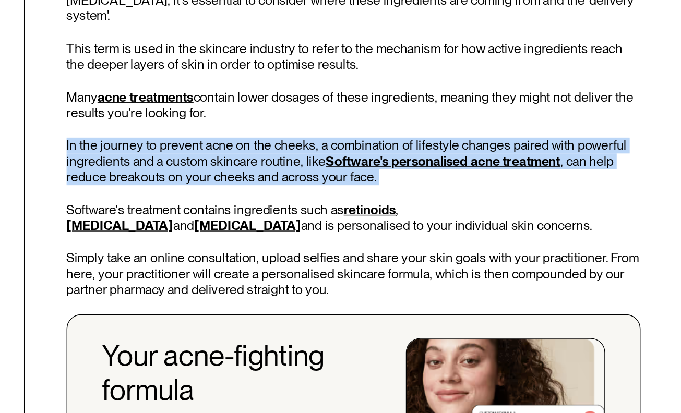
click at [407, 214] on p "In the journey to prevent acne on the cheeks, a combination of lifestyle change…" at bounding box center [446, 231] width 415 height 34
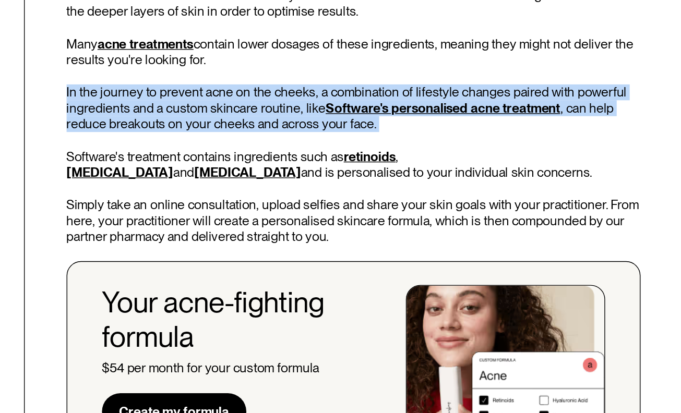
scroll to position [2676, 0]
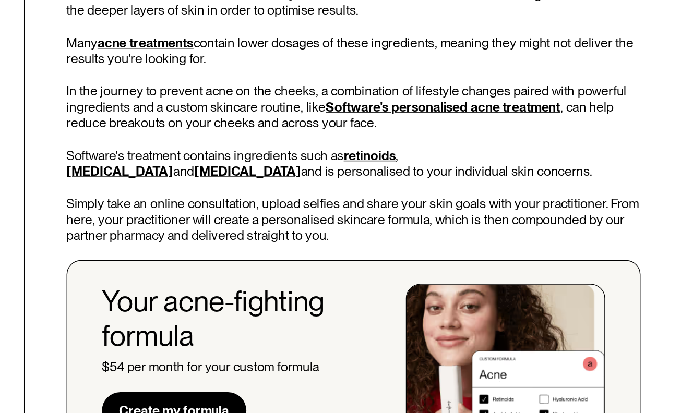
click at [407, 221] on p "Software's treatment contains ingredients such as retinoids , [MEDICAL_DATA] an…" at bounding box center [446, 232] width 415 height 22
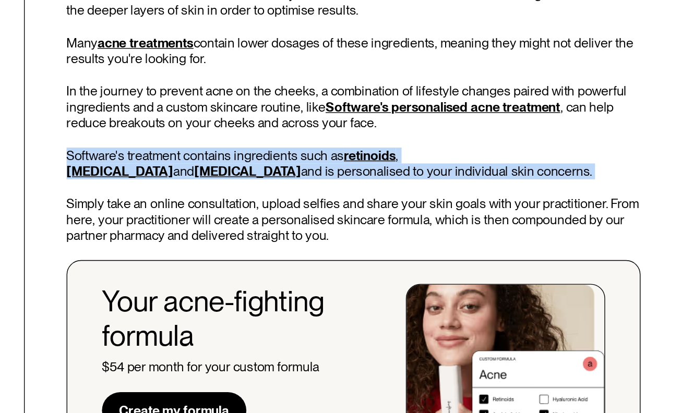
click at [407, 221] on p "Software's treatment contains ingredients such as retinoids , [MEDICAL_DATA] an…" at bounding box center [446, 232] width 415 height 22
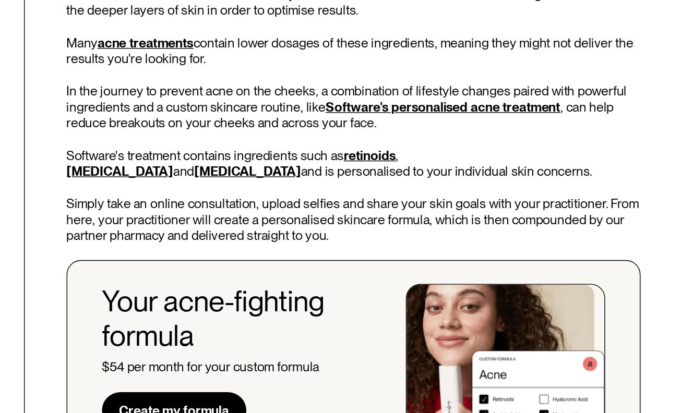
click at [390, 181] on p "In the journey to prevent acne on the cheeks, a combination of lifestyle change…" at bounding box center [446, 192] width 415 height 34
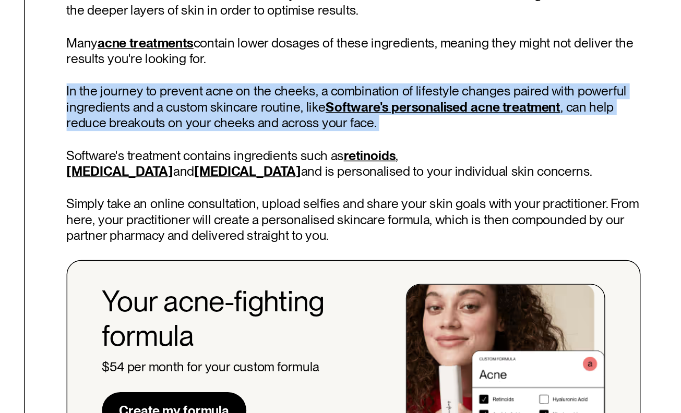
click at [390, 181] on p "In the journey to prevent acne on the cheeks, a combination of lifestyle change…" at bounding box center [446, 192] width 415 height 34
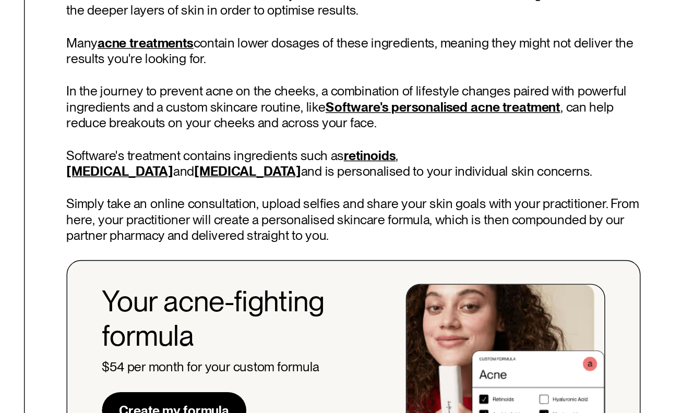
click at [383, 140] on p "Many acne treatments contain lower dosages of these ingredients, meaning they m…" at bounding box center [446, 151] width 415 height 22
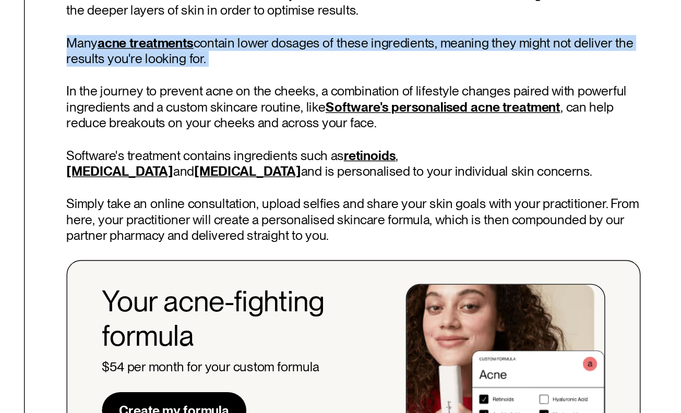
click at [383, 140] on p "Many acne treatments contain lower dosages of these ingredients, meaning they m…" at bounding box center [446, 151] width 415 height 22
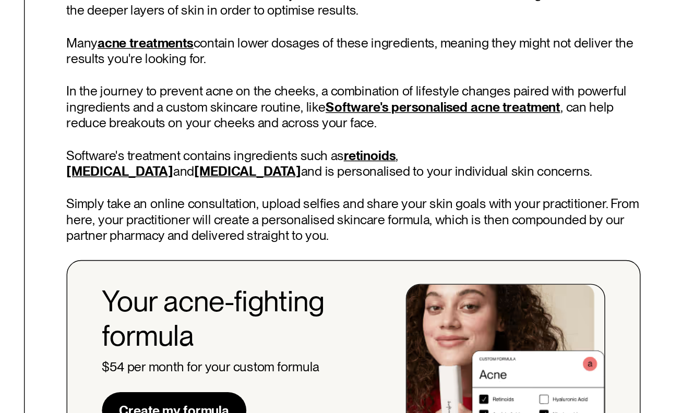
click at [381, 183] on p "In the journey to prevent acne on the cheeks, a combination of lifestyle change…" at bounding box center [446, 192] width 415 height 34
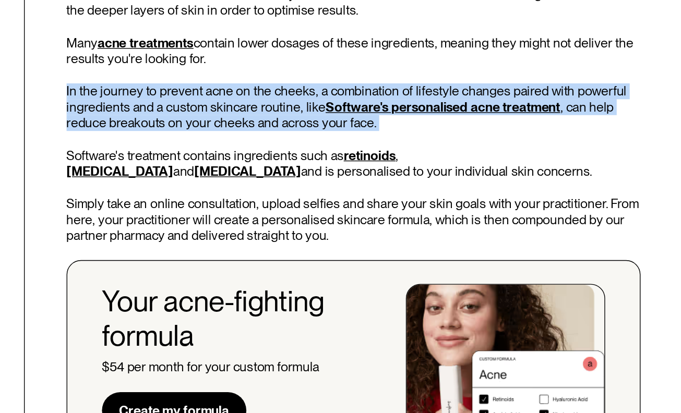
click at [381, 183] on p "In the journey to prevent acne on the cheeks, a combination of lifestyle change…" at bounding box center [446, 192] width 415 height 34
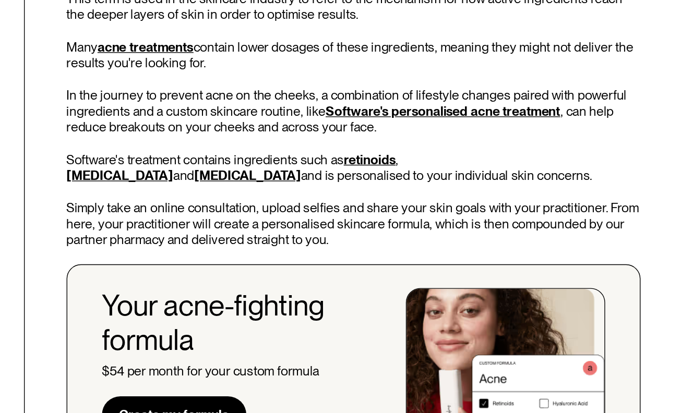
scroll to position [2681, 0]
click at [371, 227] on p "Software's treatment contains ingredients such as retinoids , [MEDICAL_DATA] an…" at bounding box center [446, 228] width 415 height 22
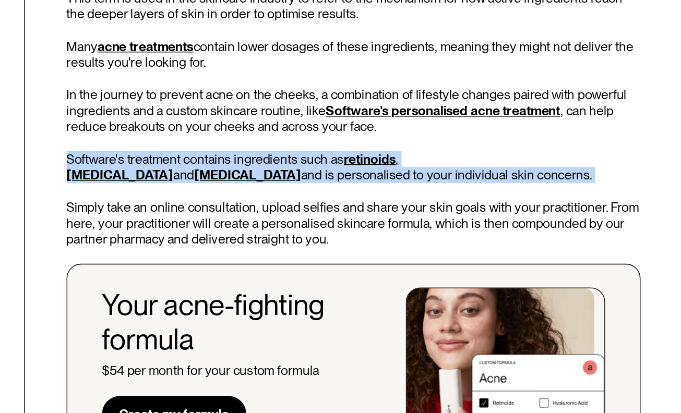
click at [371, 227] on p "Software's treatment contains ingredients such as retinoids , [MEDICAL_DATA] an…" at bounding box center [446, 228] width 415 height 22
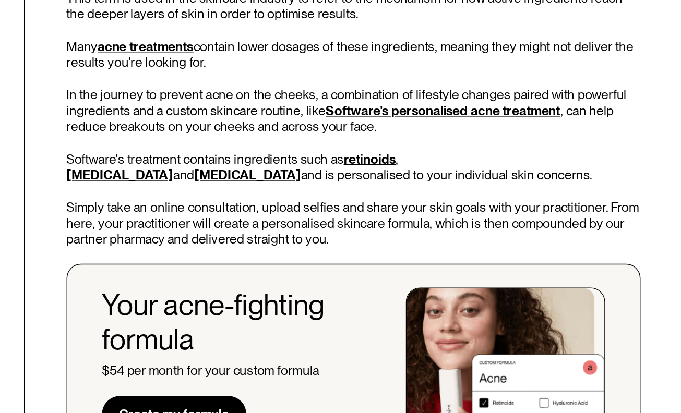
click at [393, 253] on p "Simply take an online consultation, upload selfies and share your skin goals wi…" at bounding box center [446, 269] width 415 height 34
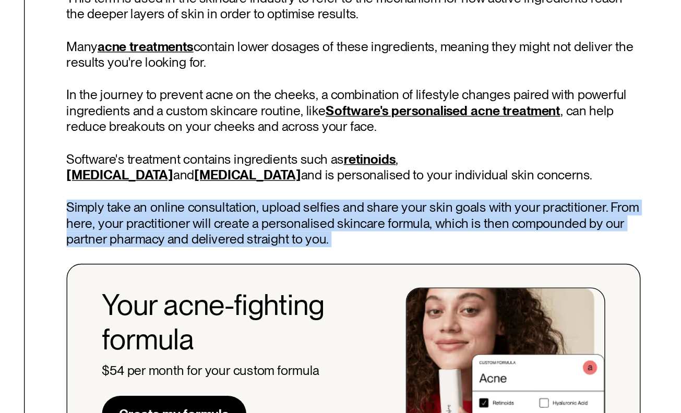
click at [393, 253] on p "Simply take an online consultation, upload selfies and share your skin goals wi…" at bounding box center [446, 269] width 415 height 34
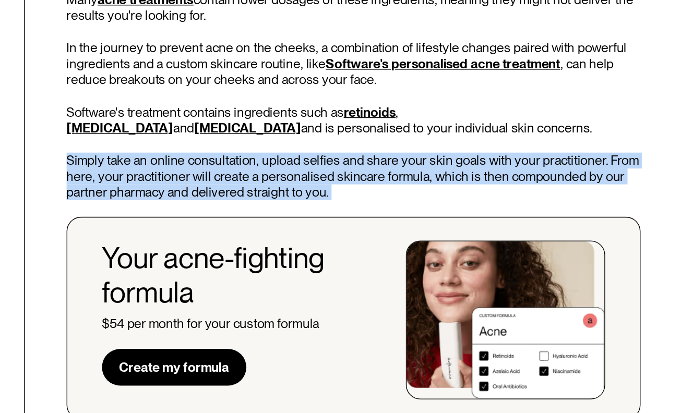
scroll to position [2707, 0]
